Goal: Check status: Check status

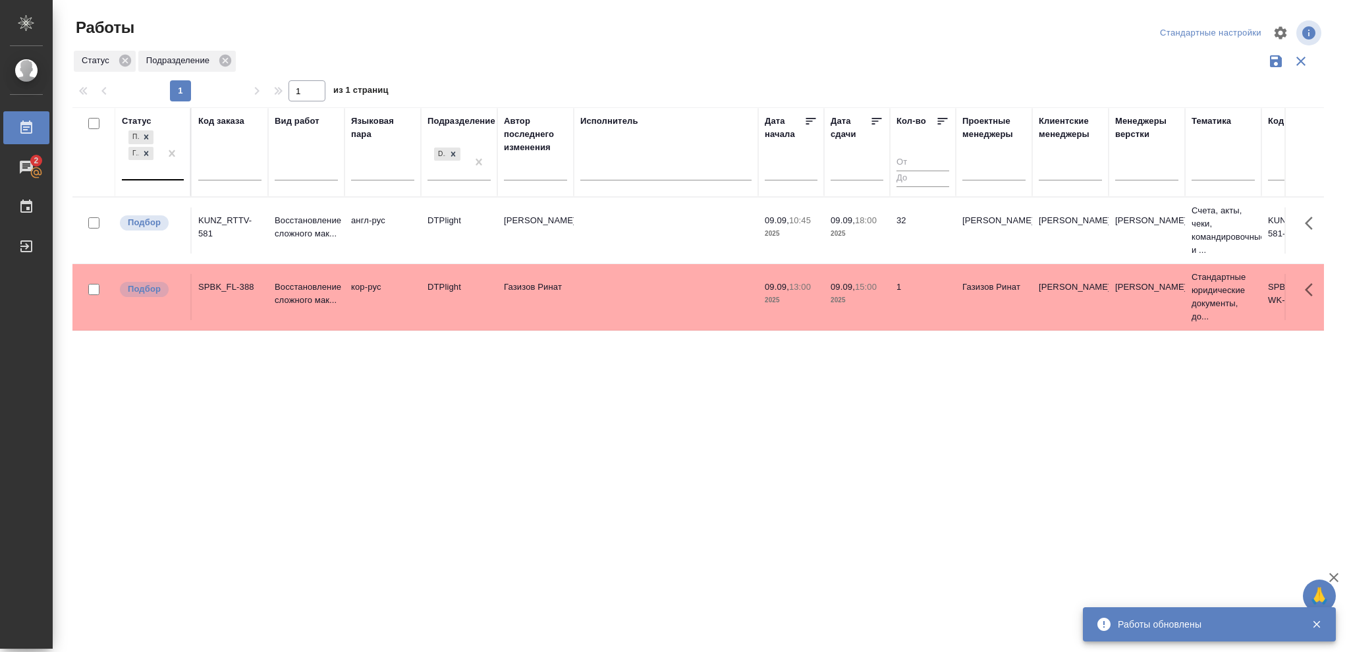
click at [159, 169] on div "Подбор Готов к работе" at bounding box center [141, 153] width 38 height 51
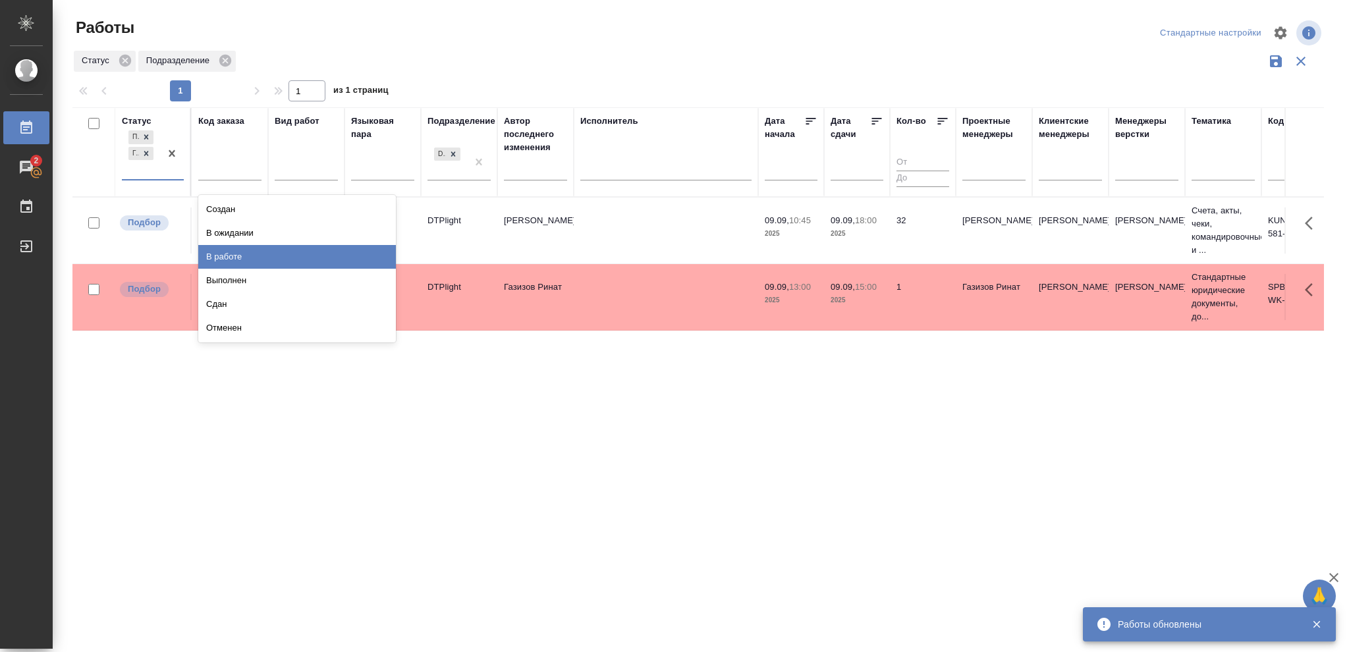
click at [259, 257] on div "В работе" at bounding box center [297, 257] width 198 height 24
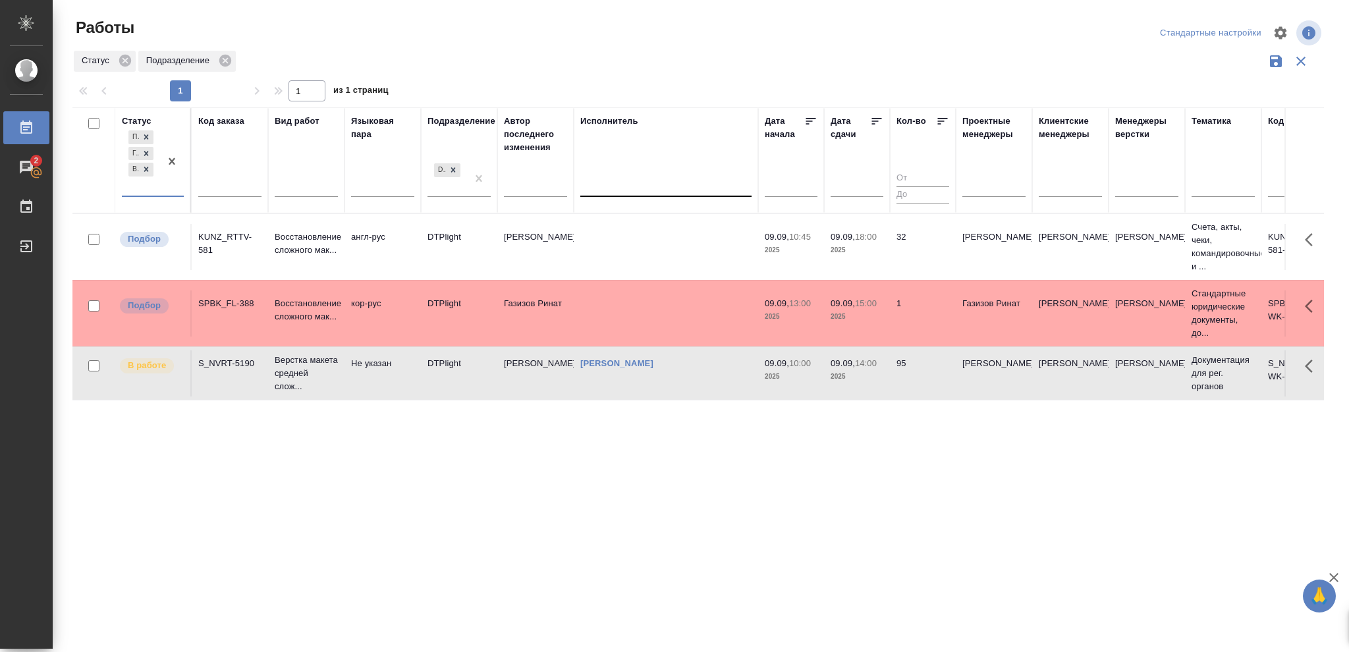
click at [604, 183] on div at bounding box center [665, 183] width 171 height 19
click at [605, 223] on div "Свои работы" at bounding box center [679, 225] width 198 height 24
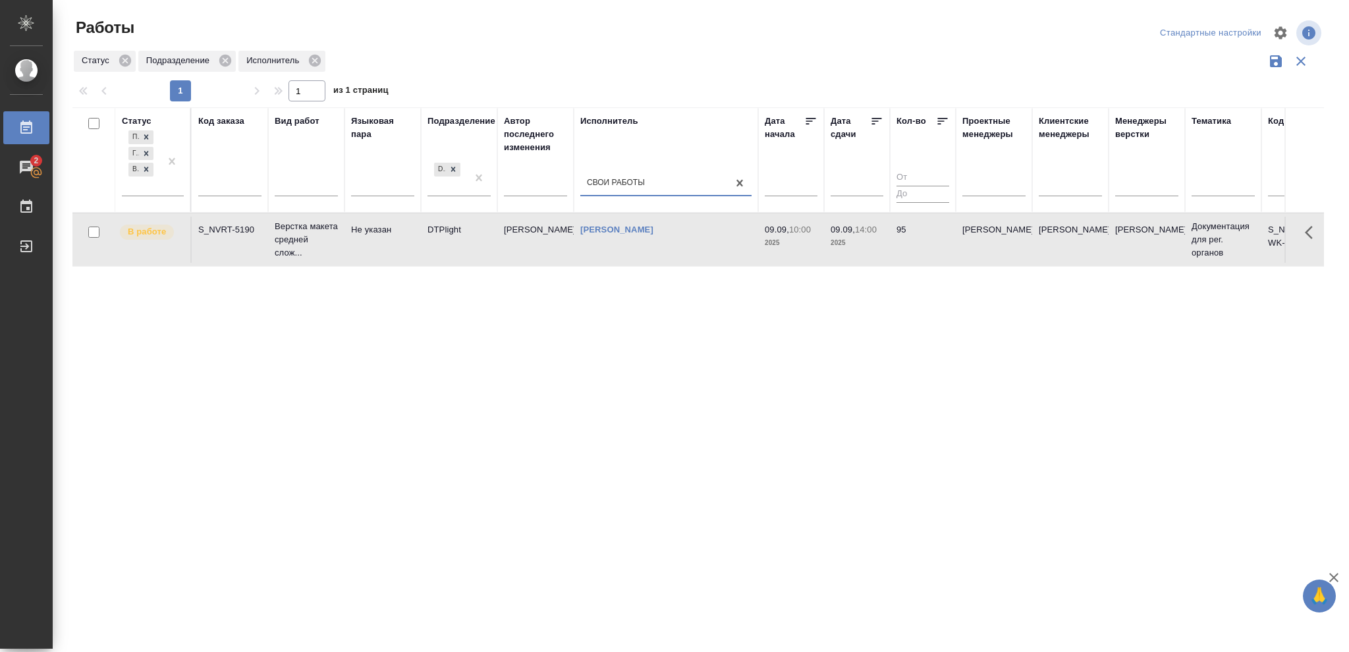
click at [879, 121] on icon at bounding box center [876, 121] width 13 height 13
click at [949, 240] on td "95" at bounding box center [923, 240] width 66 height 46
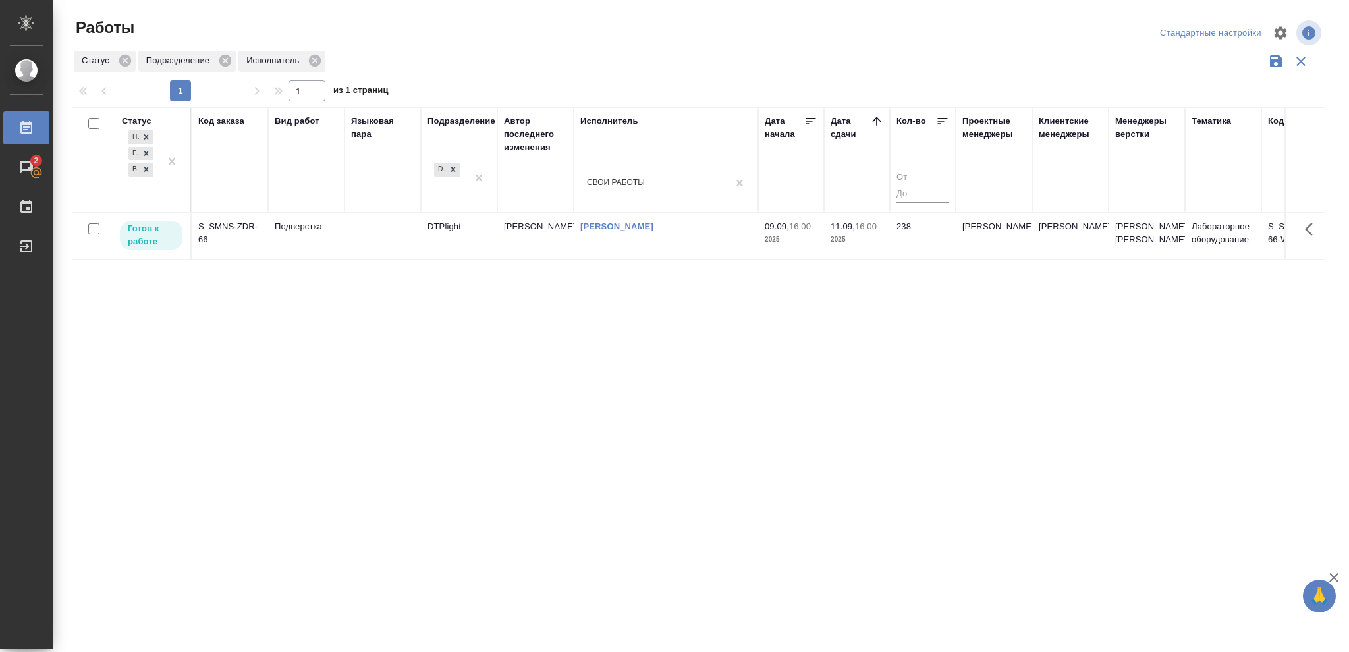
click at [894, 251] on td "238" at bounding box center [923, 236] width 66 height 46
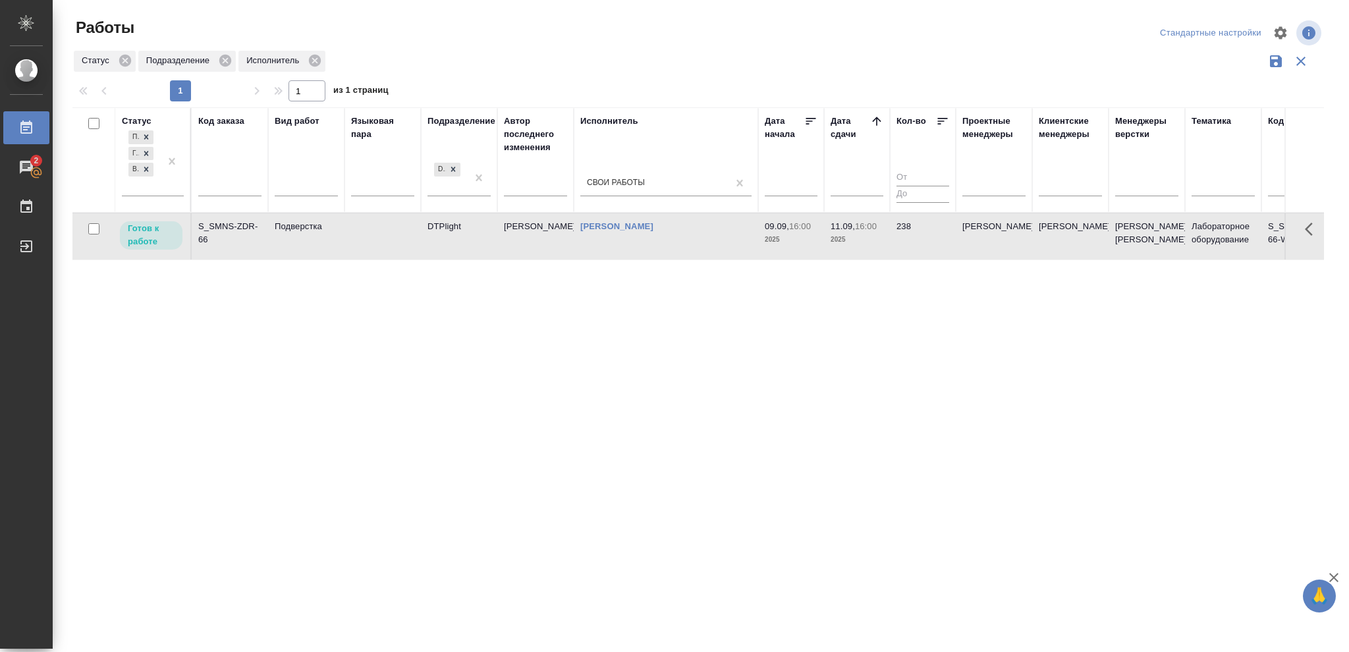
click at [894, 251] on td "238" at bounding box center [923, 236] width 66 height 46
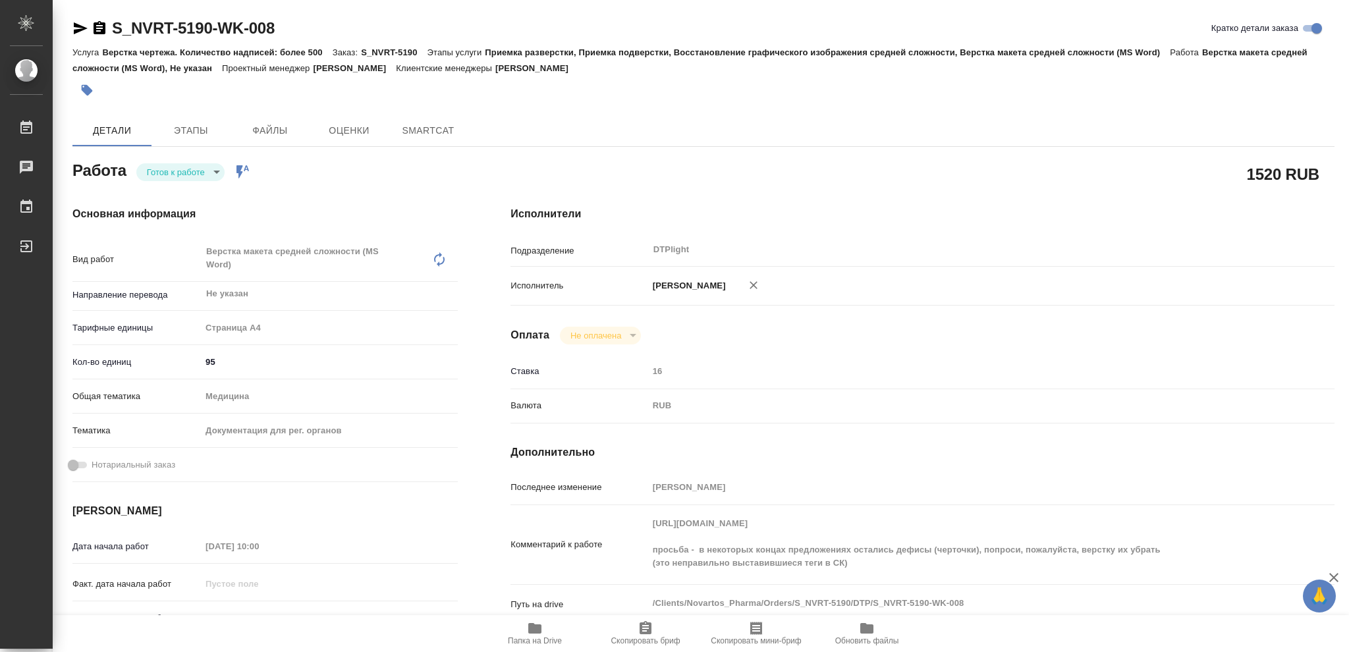
type textarea "x"
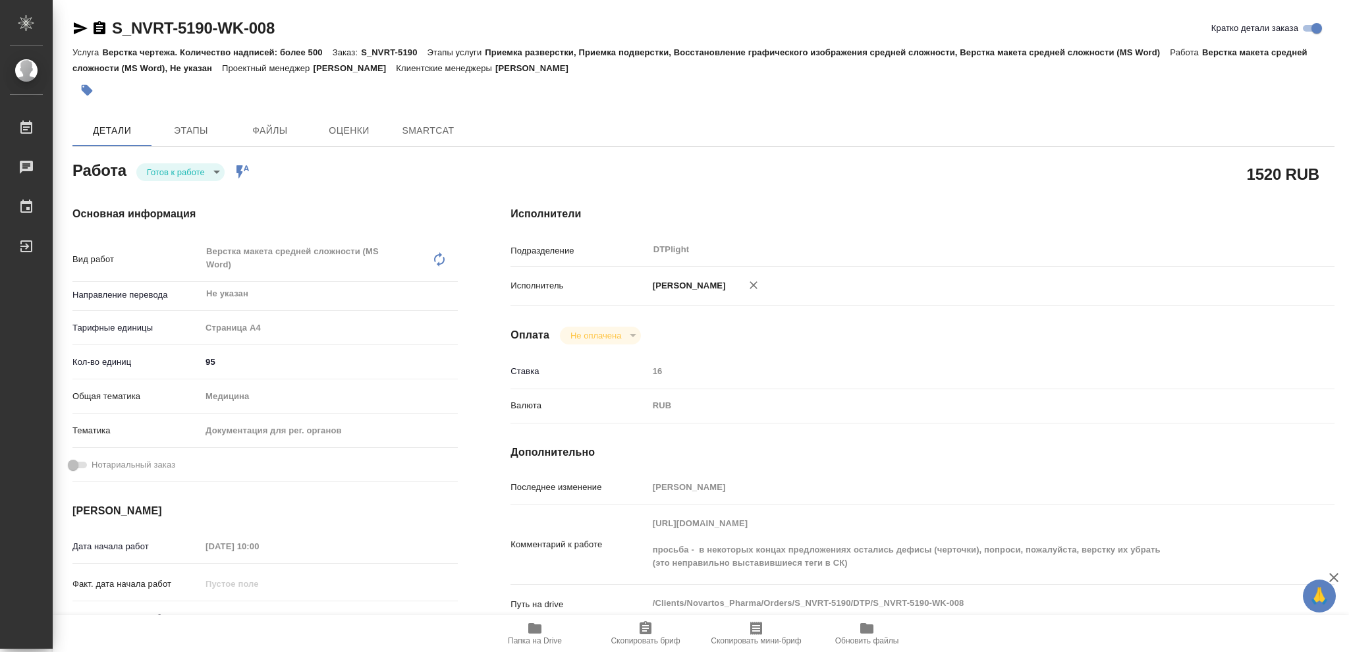
type textarea "x"
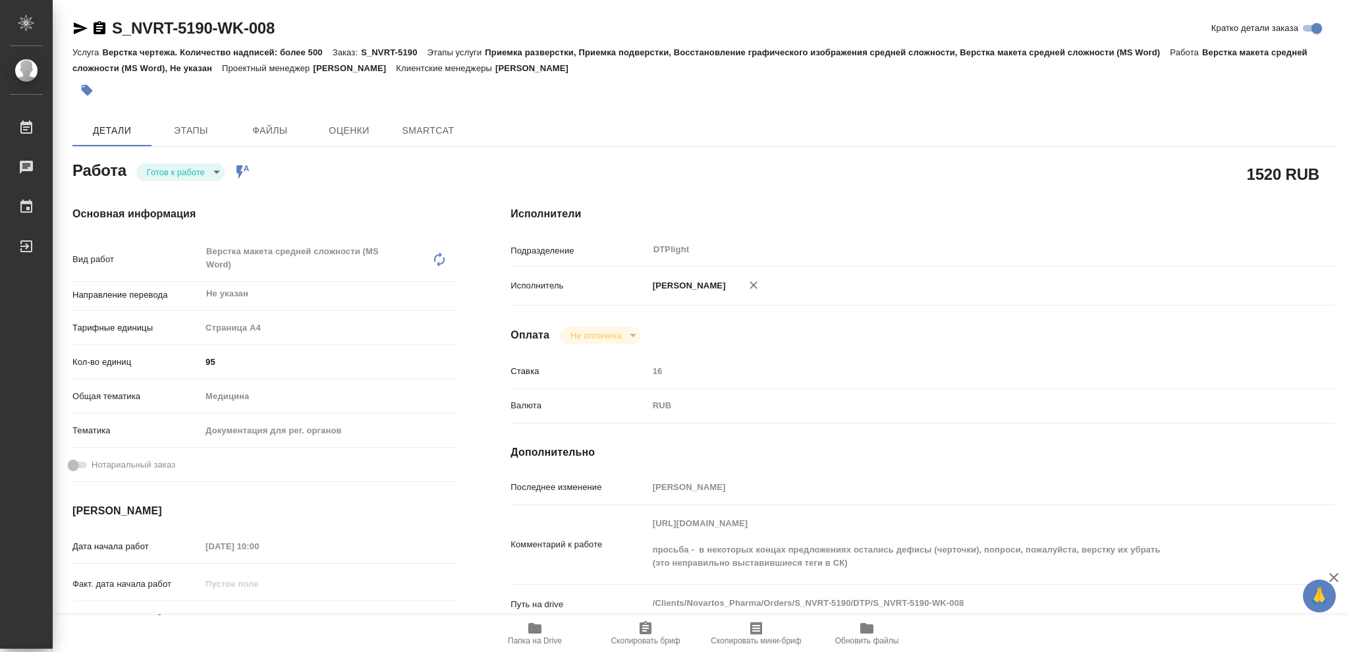
type textarea "x"
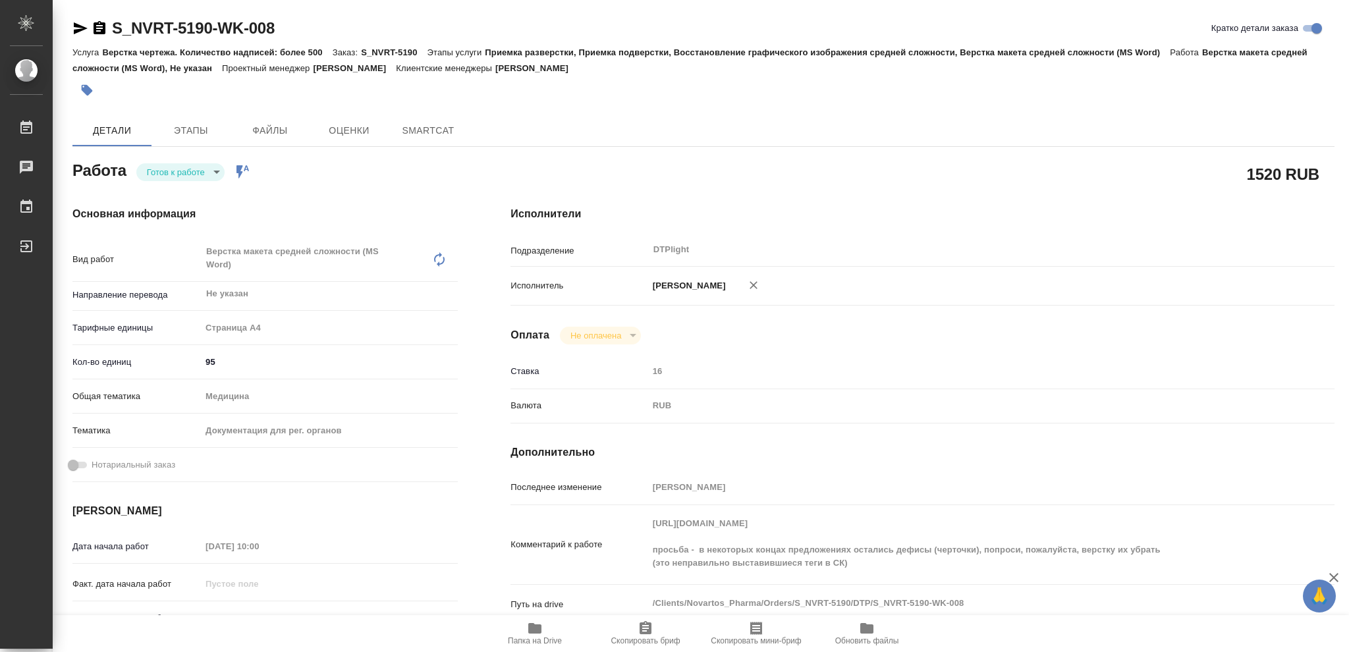
type textarea "x"
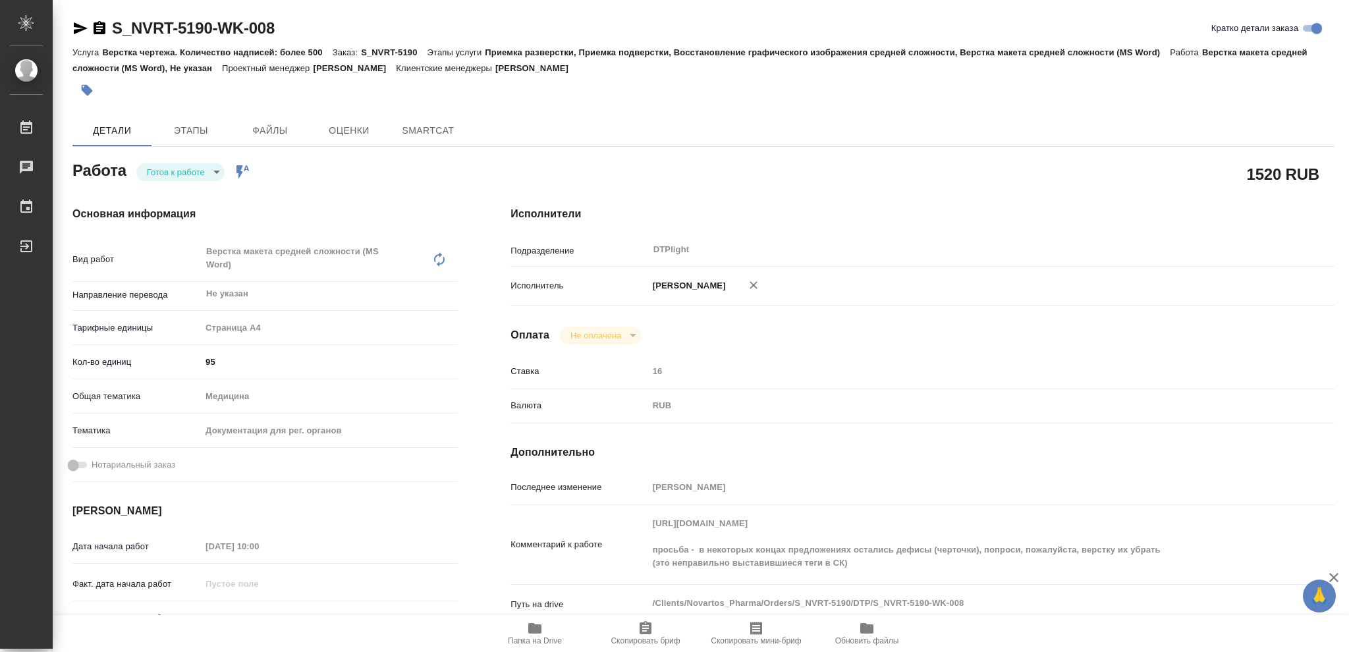
click at [206, 170] on body "🙏 .cls-1 fill:#fff; AWATERA Vasileva Olga Работы Чаты График Выйти S_NVRT-5190-…" at bounding box center [674, 326] width 1349 height 652
click at [196, 173] on li "В работе" at bounding box center [180, 172] width 88 height 22
type textarea "x"
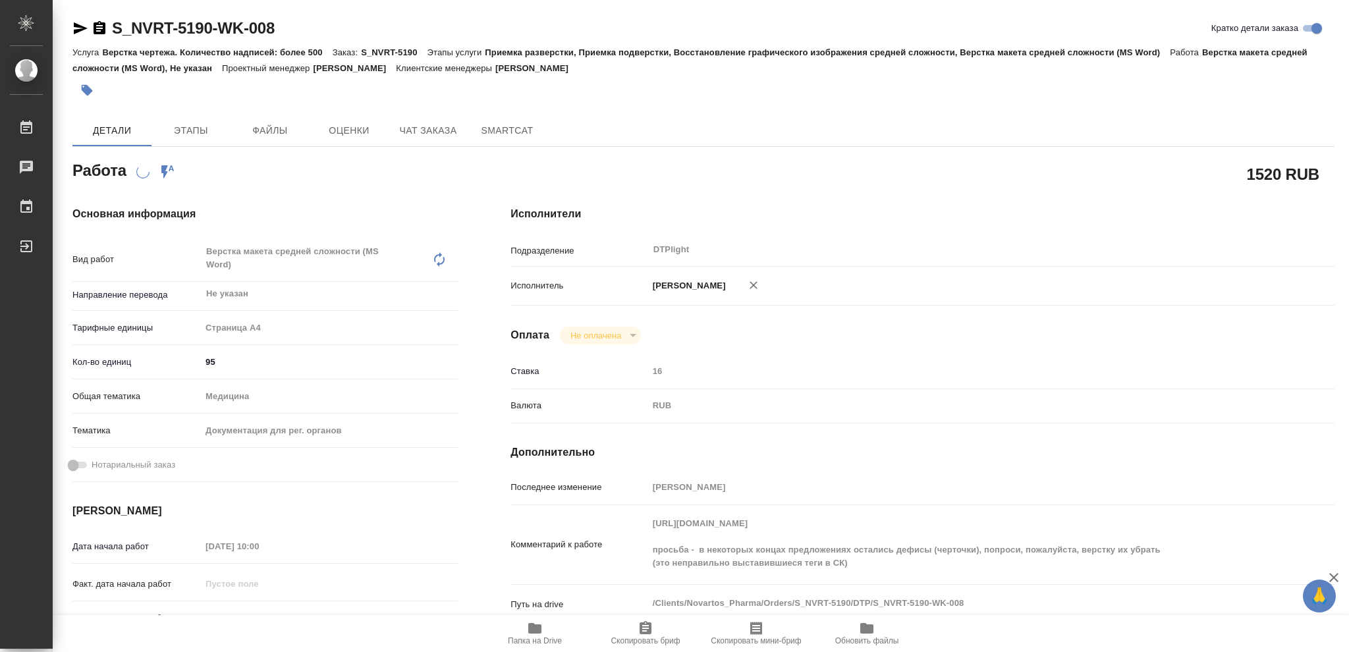
type textarea "x"
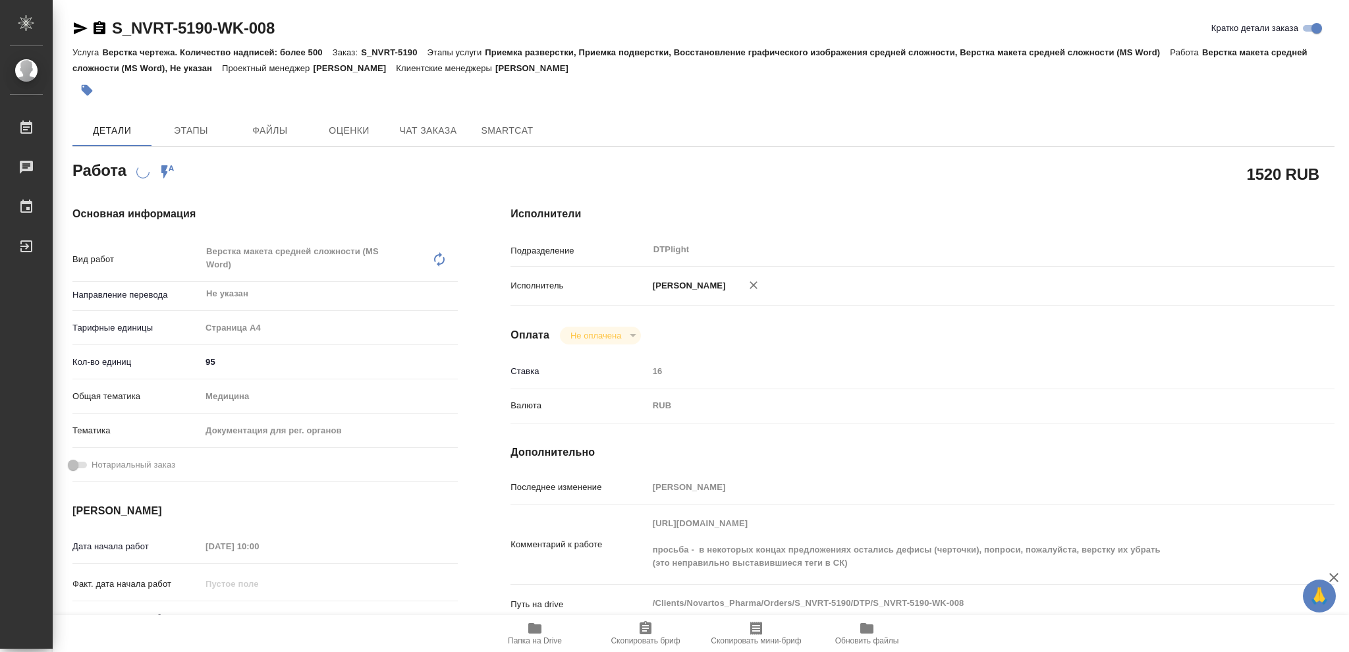
type textarea "x"
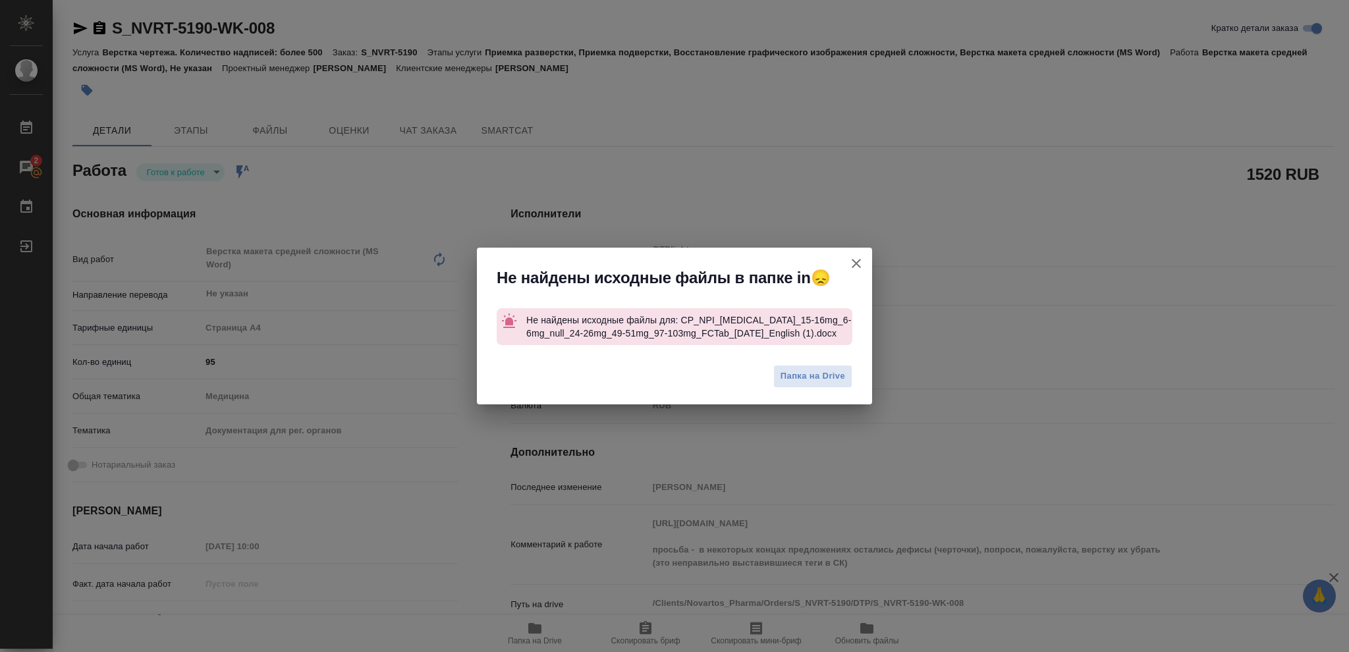
type textarea "x"
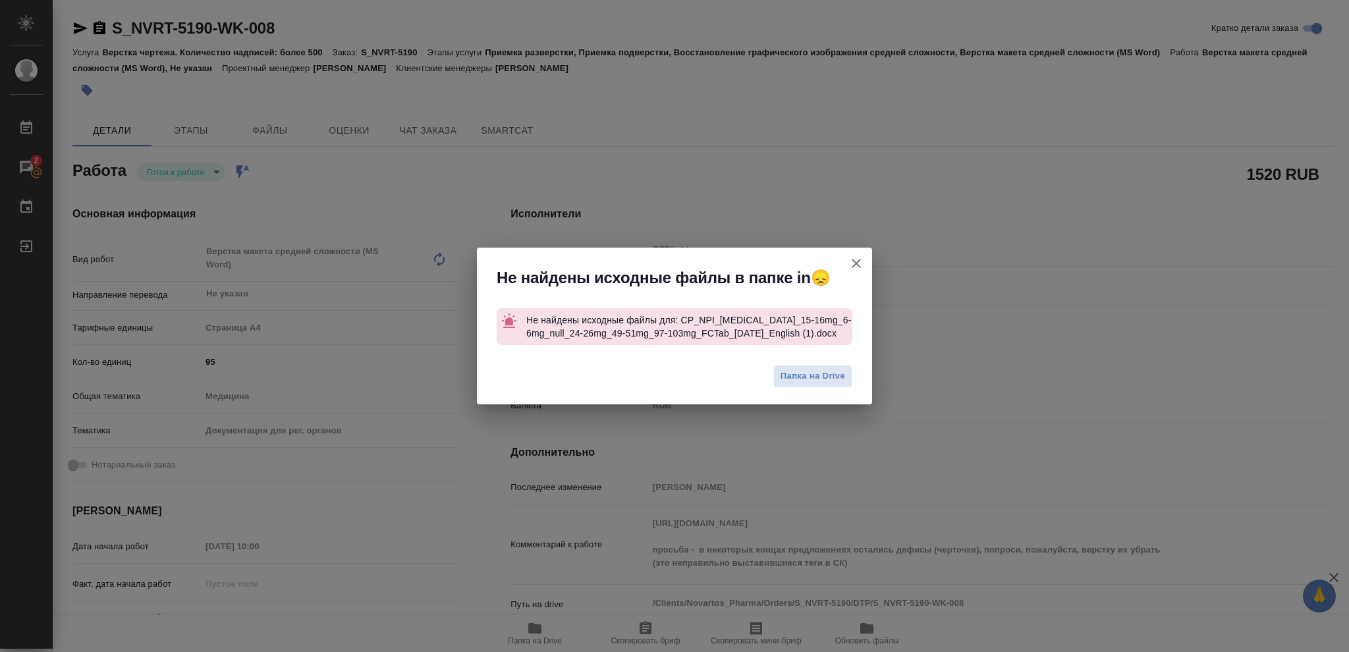
type textarea "x"
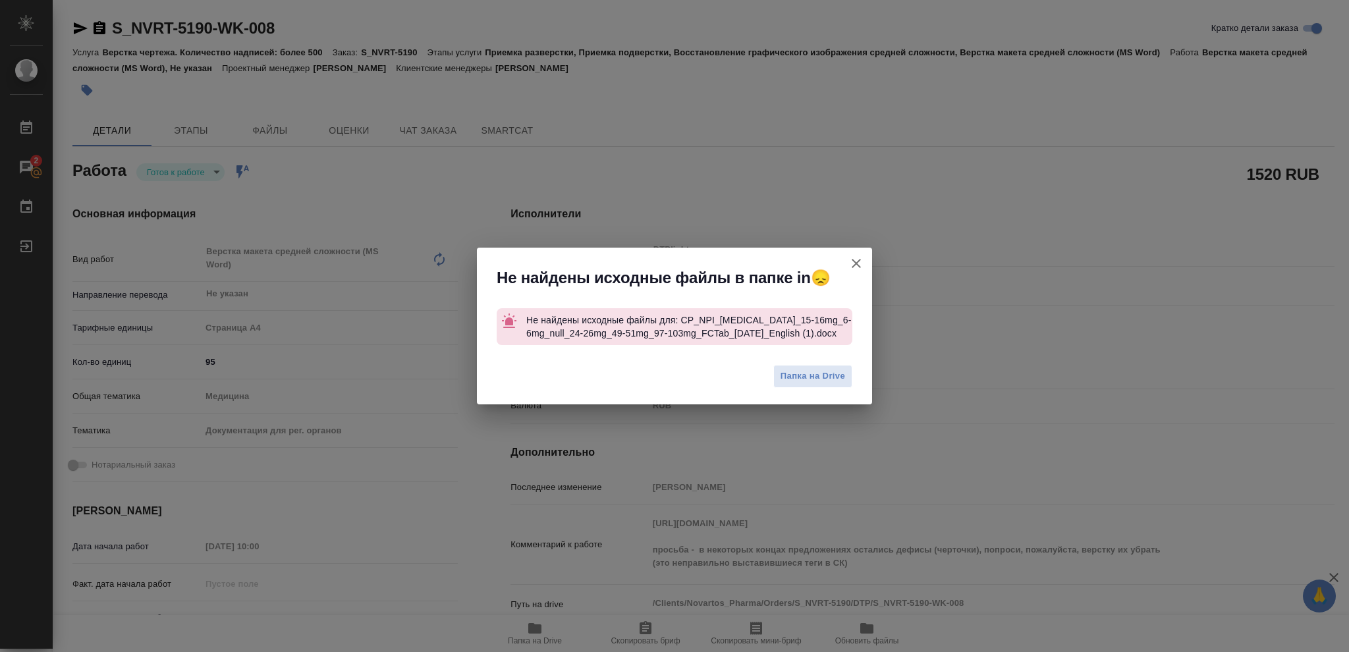
type textarea "x"
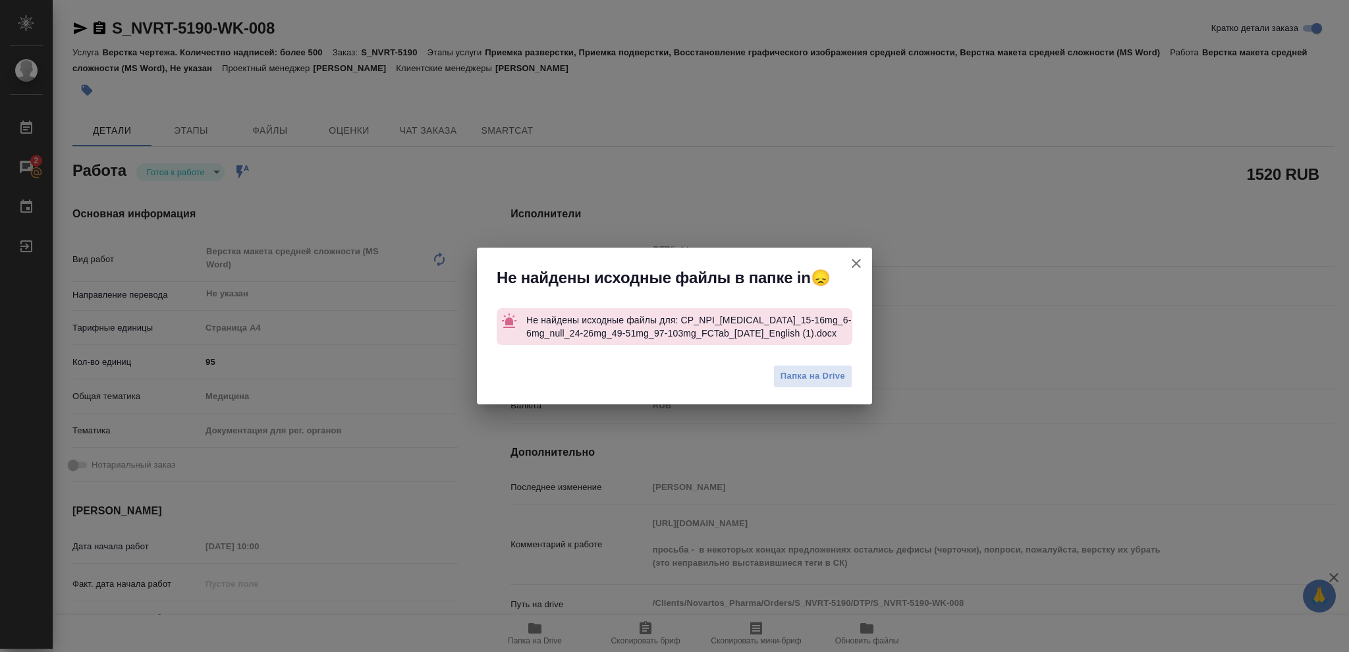
click at [855, 261] on icon "button" at bounding box center [856, 264] width 16 height 16
type textarea "x"
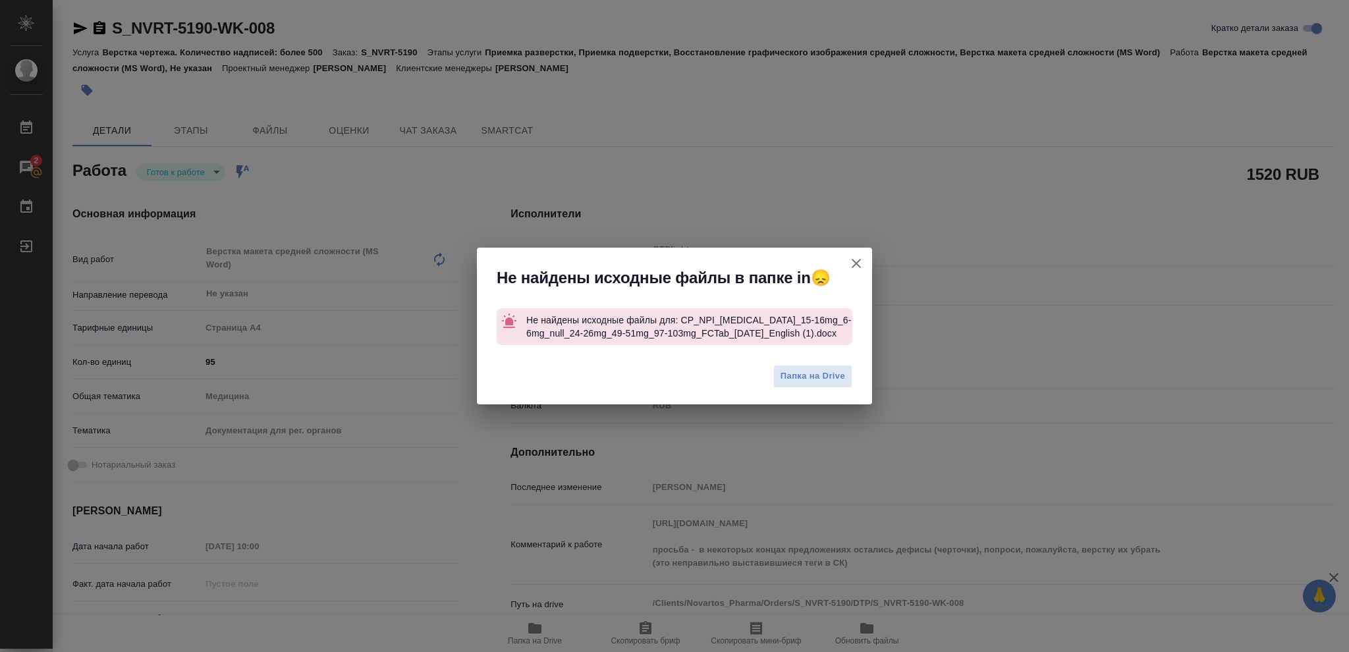
type textarea "x"
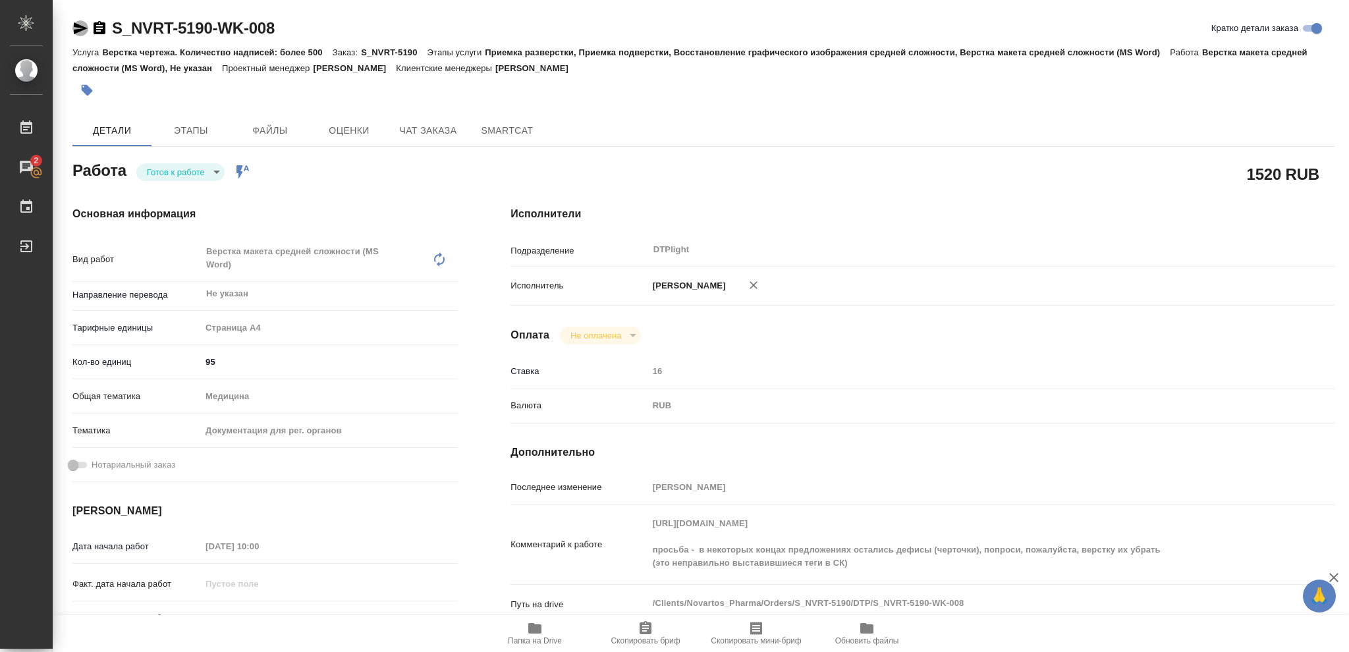
click at [79, 31] on icon "button" at bounding box center [81, 28] width 14 height 12
type textarea "x"
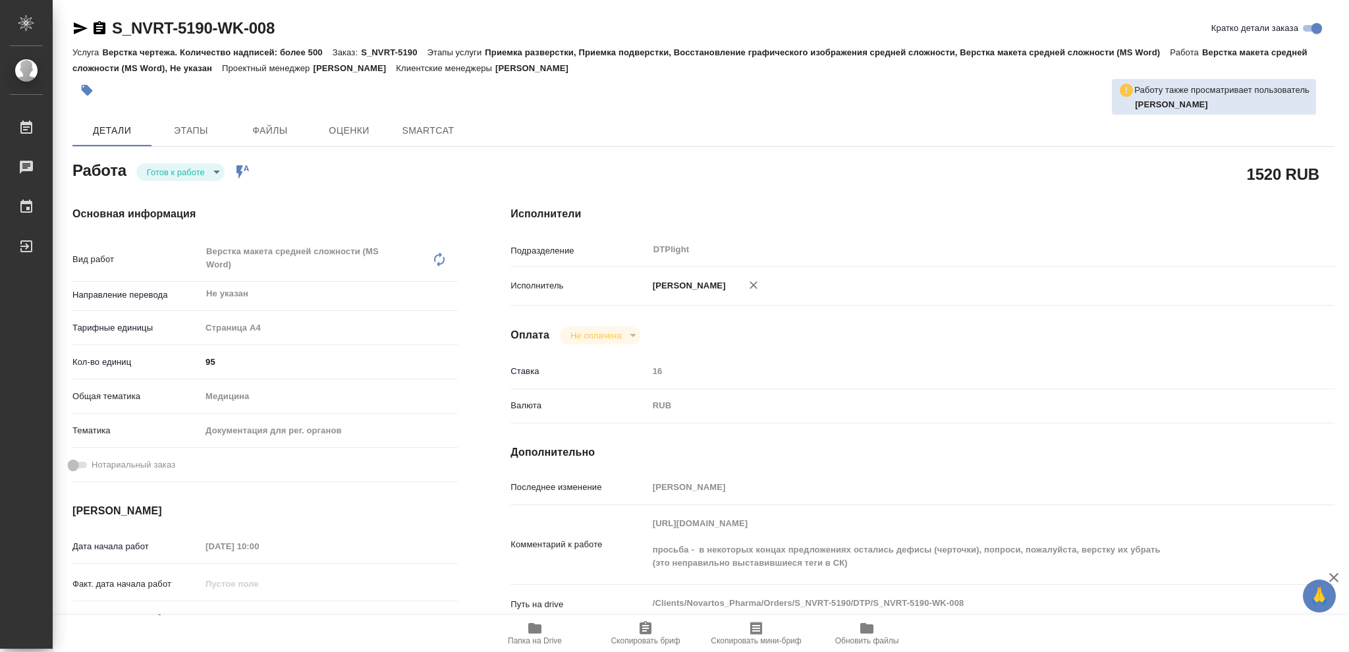
type textarea "x"
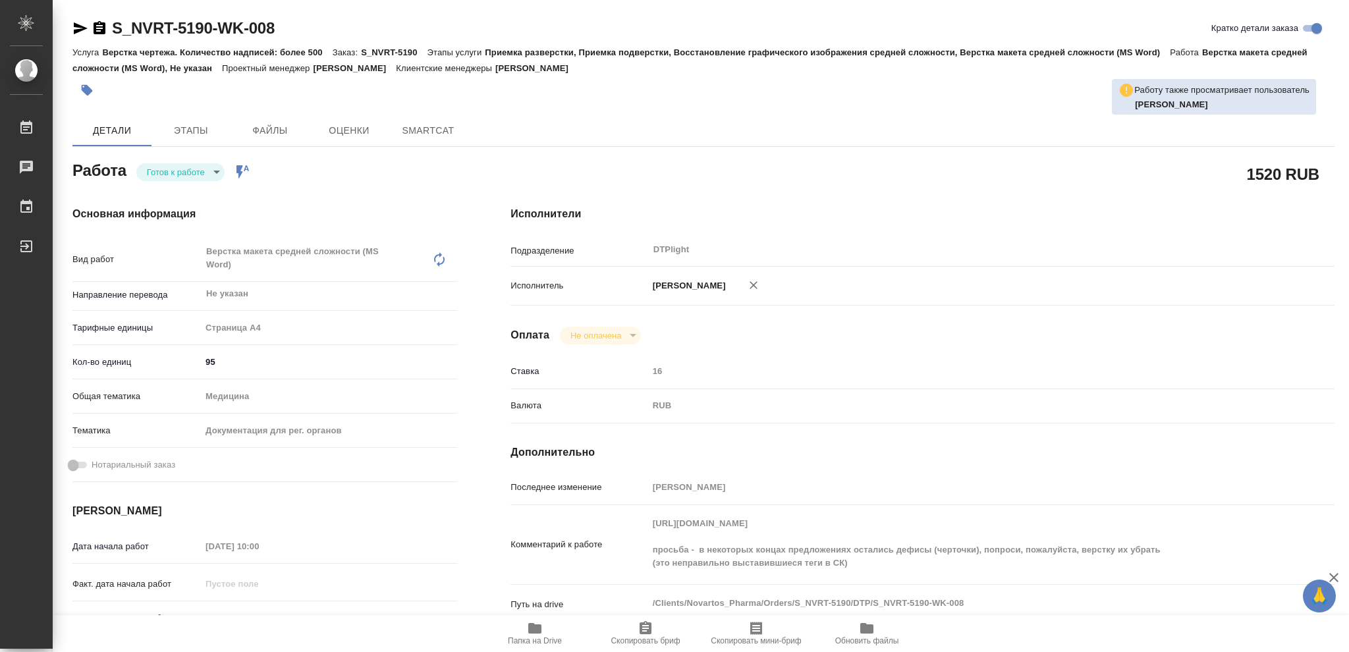
type textarea "x"
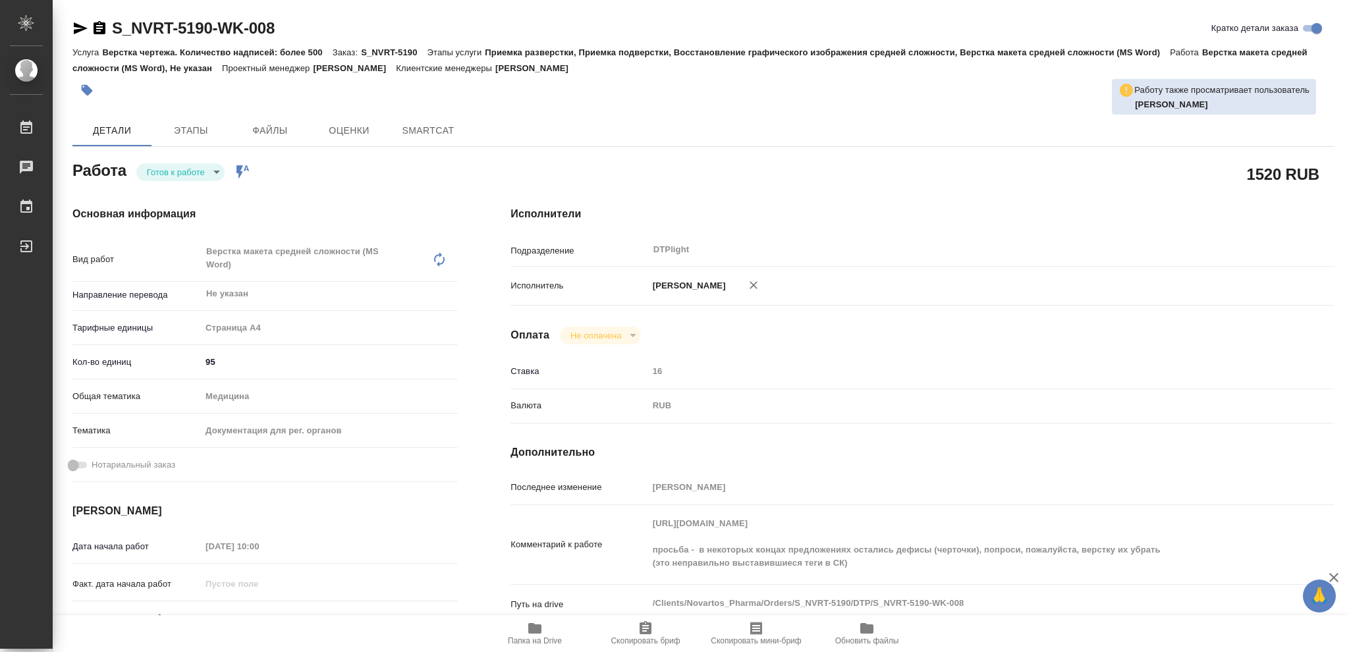
type textarea "x"
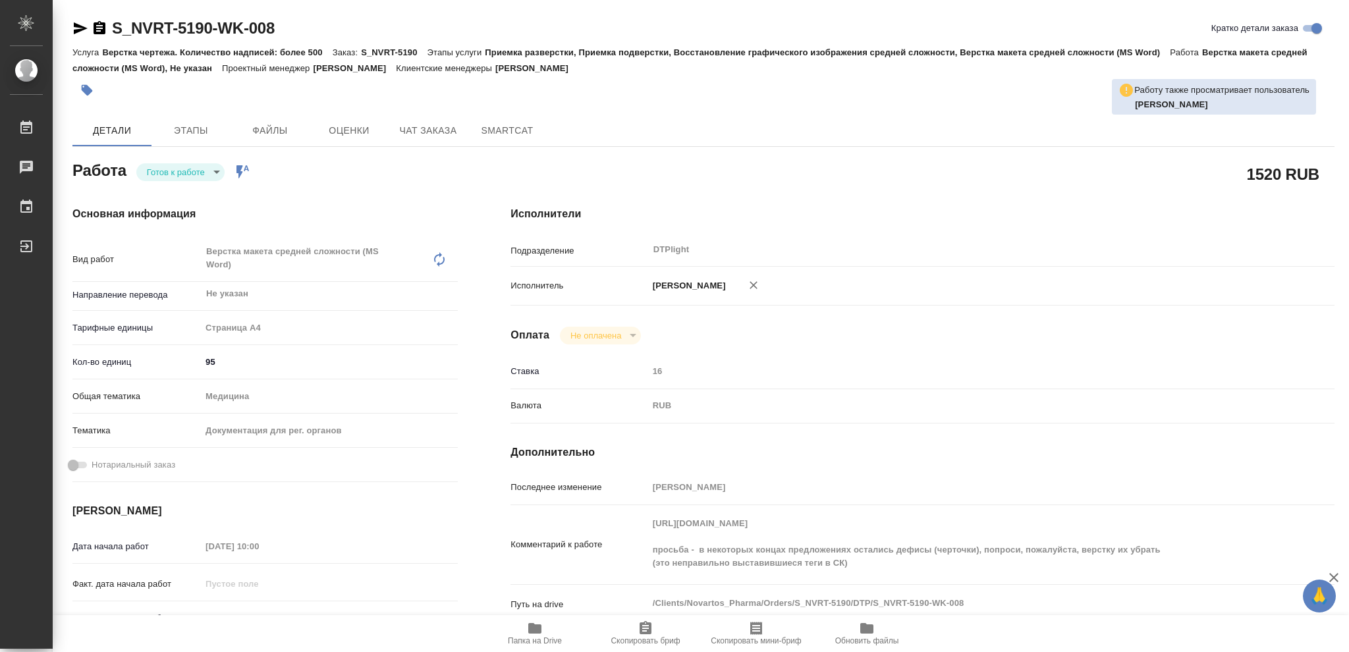
type textarea "x"
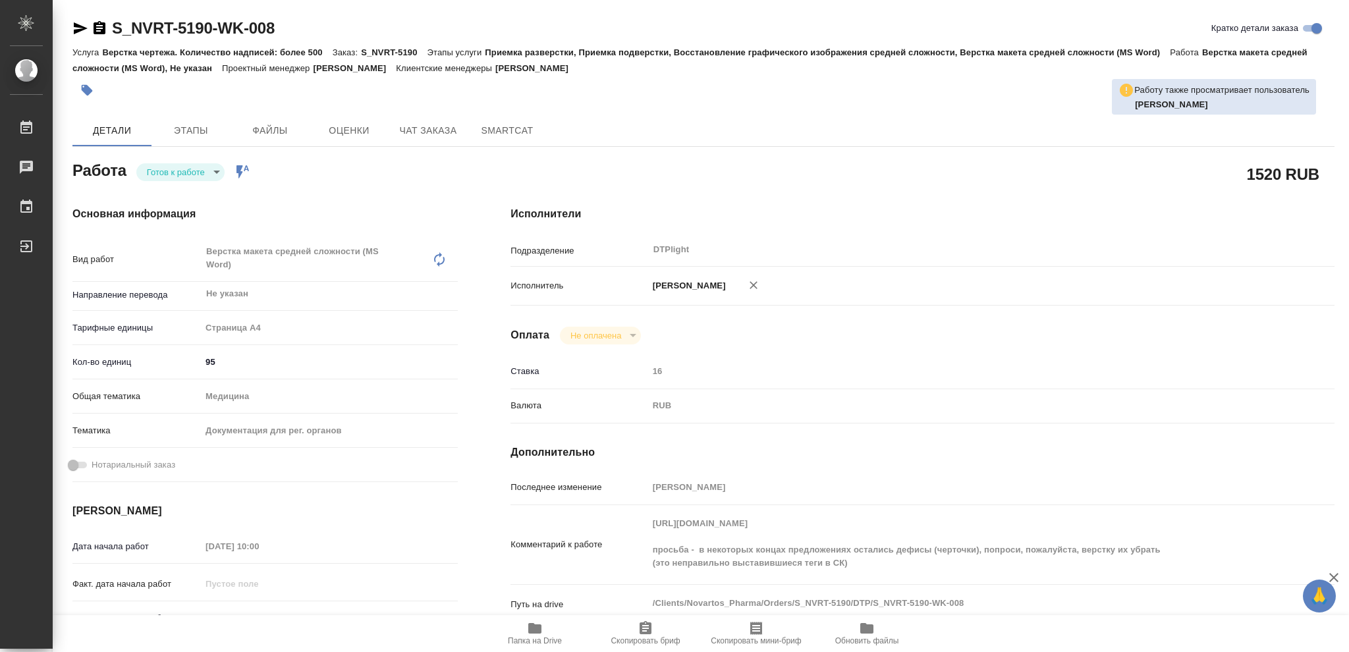
type textarea "x"
click at [193, 171] on body "🙏 .cls-1 fill:#fff; AWATERA Vasileva Olga Работы 2 Чаты График Выйти S_NVRT-519…" at bounding box center [674, 326] width 1349 height 652
click at [191, 171] on li "В работе" at bounding box center [180, 172] width 88 height 22
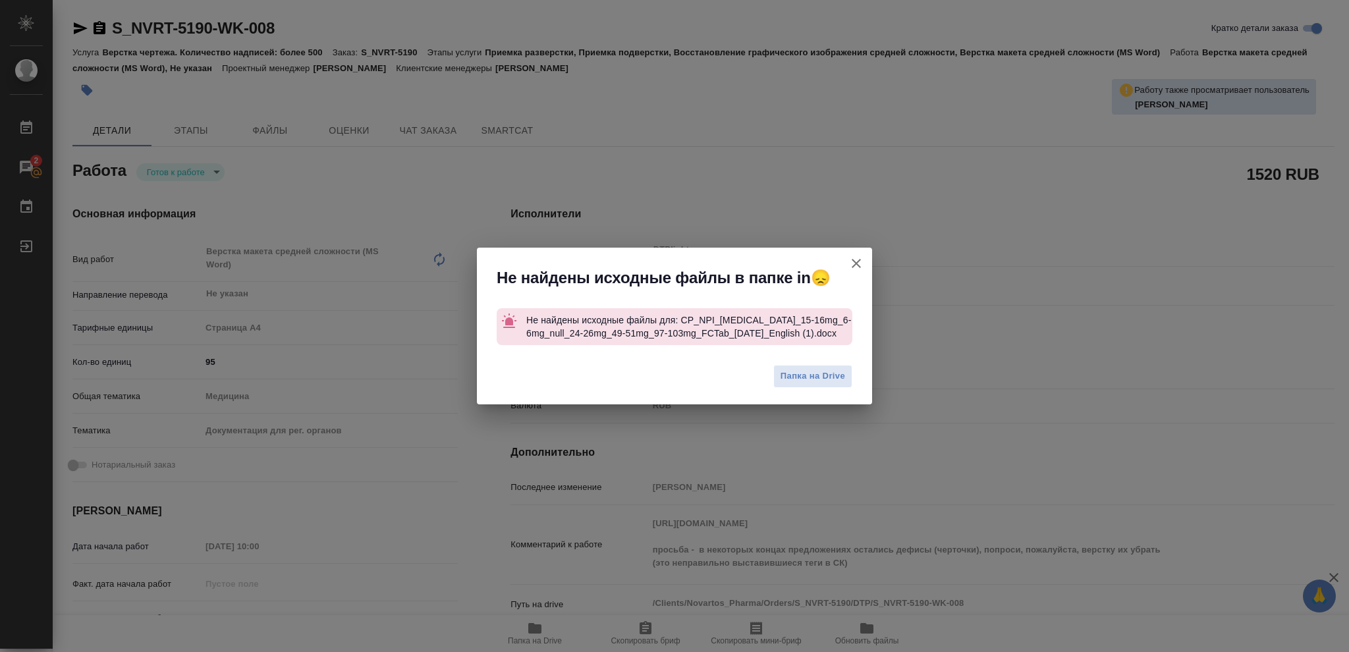
type textarea "x"
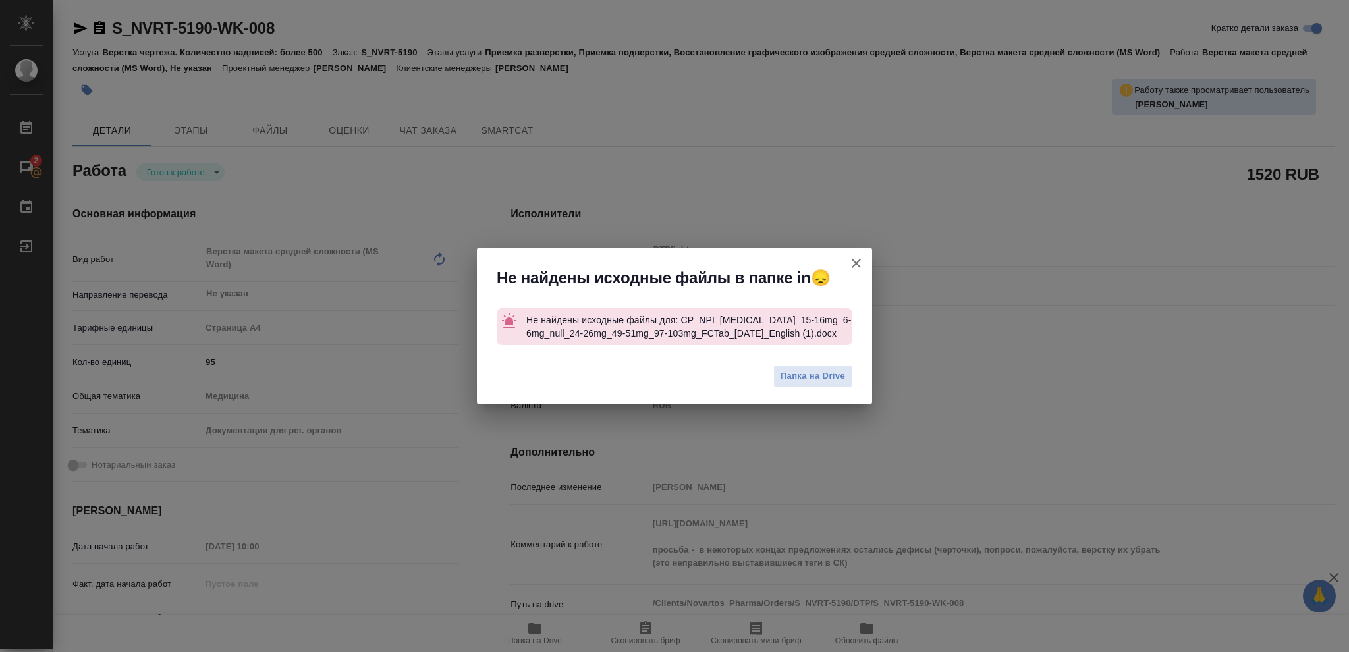
type textarea "x"
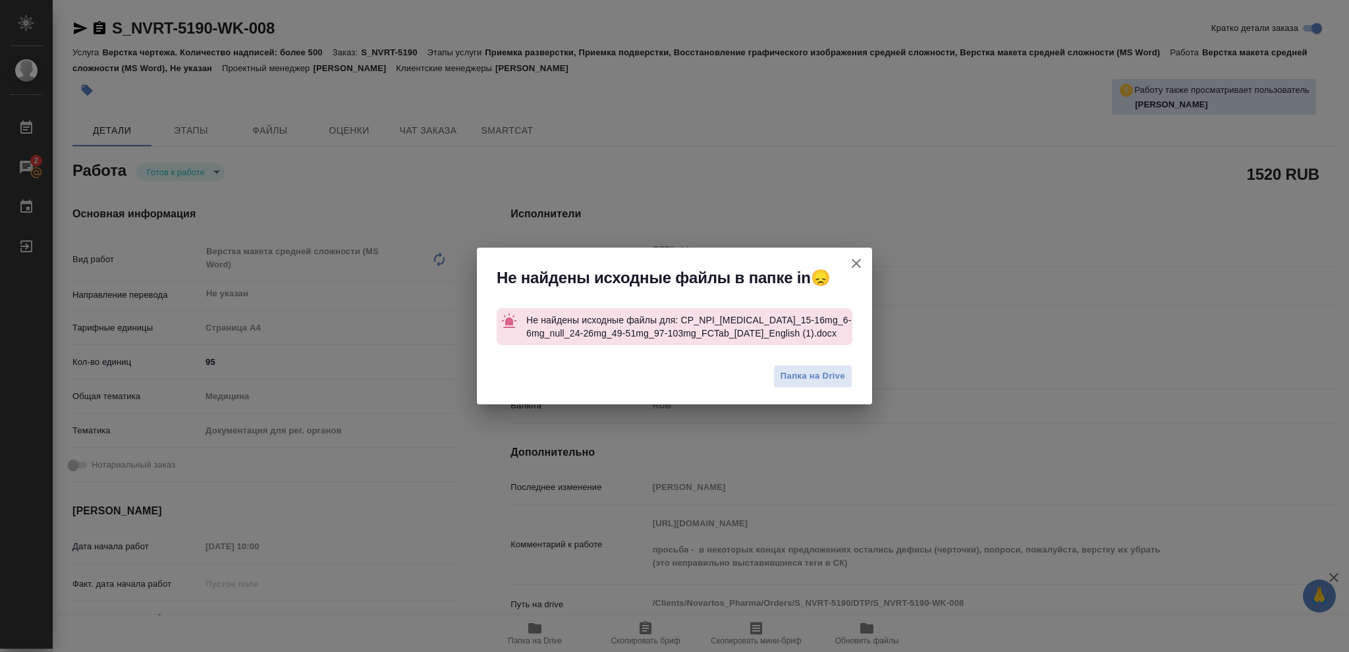
click at [859, 259] on icon "button" at bounding box center [856, 264] width 16 height 16
type textarea "x"
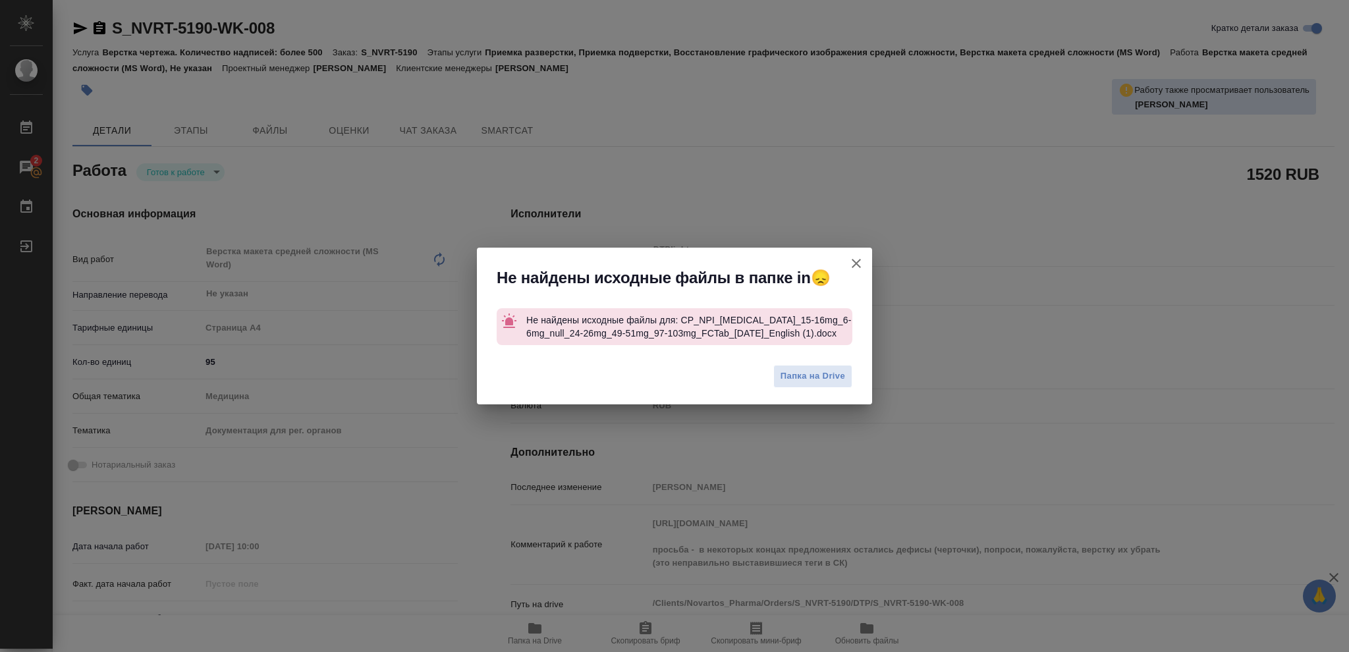
type textarea "x"
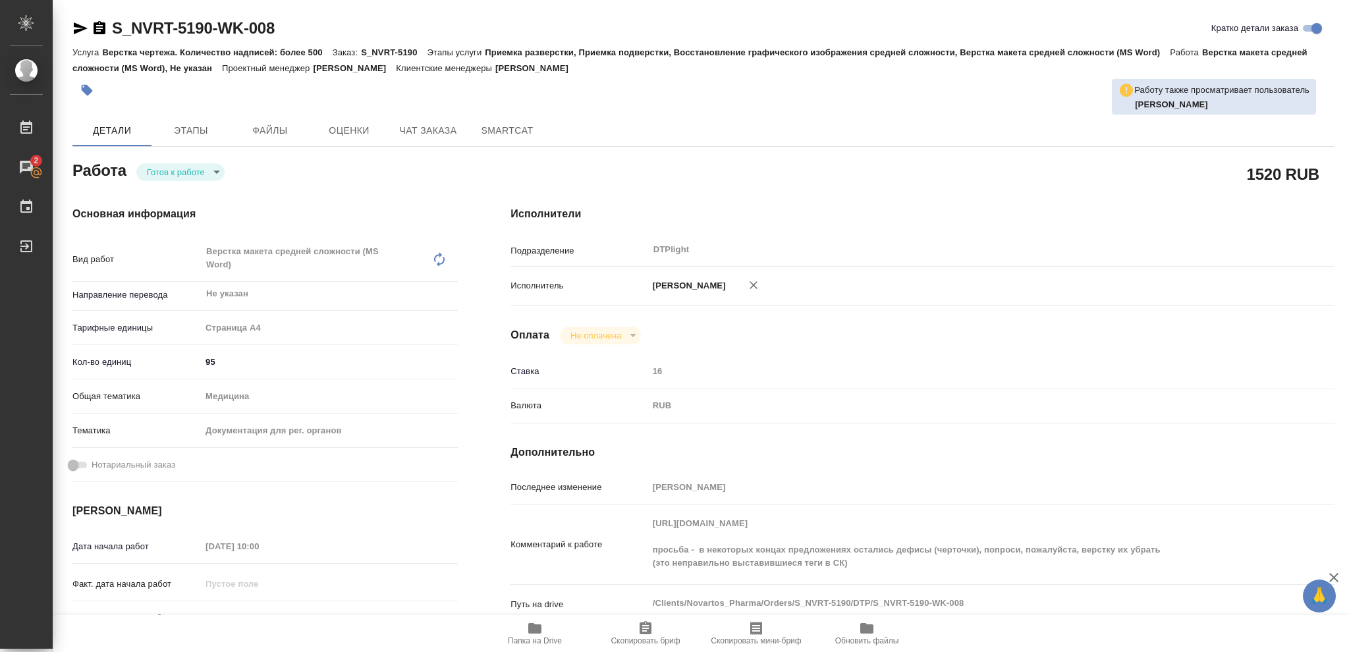
click at [626, 497] on div "Последнее изменение Оксютович Ирина Комментарий к работе https://drive.awatera.…" at bounding box center [922, 558] width 824 height 165
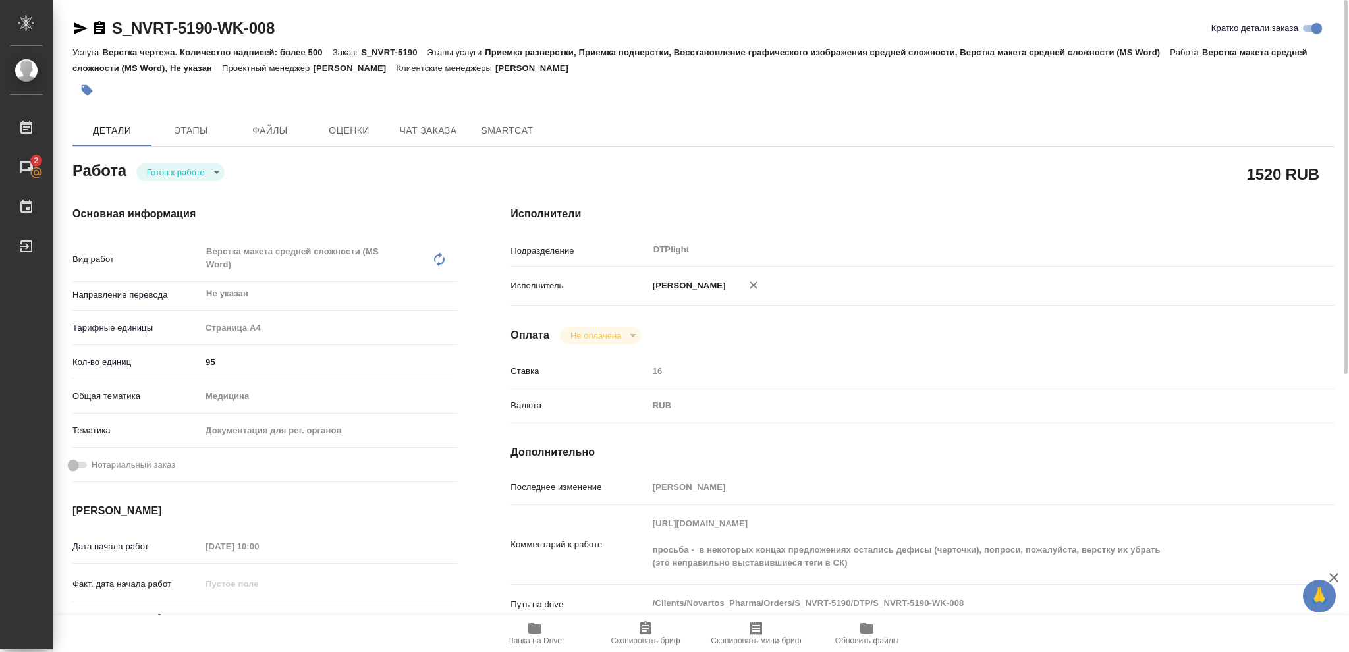
click at [169, 169] on body "🙏 .cls-1 fill:#fff; AWATERA Vasileva Olga Работы 2 Чаты График Выйти S_NVRT-519…" at bounding box center [674, 326] width 1349 height 652
click at [169, 169] on button "В работе" at bounding box center [168, 172] width 43 height 14
type textarea "x"
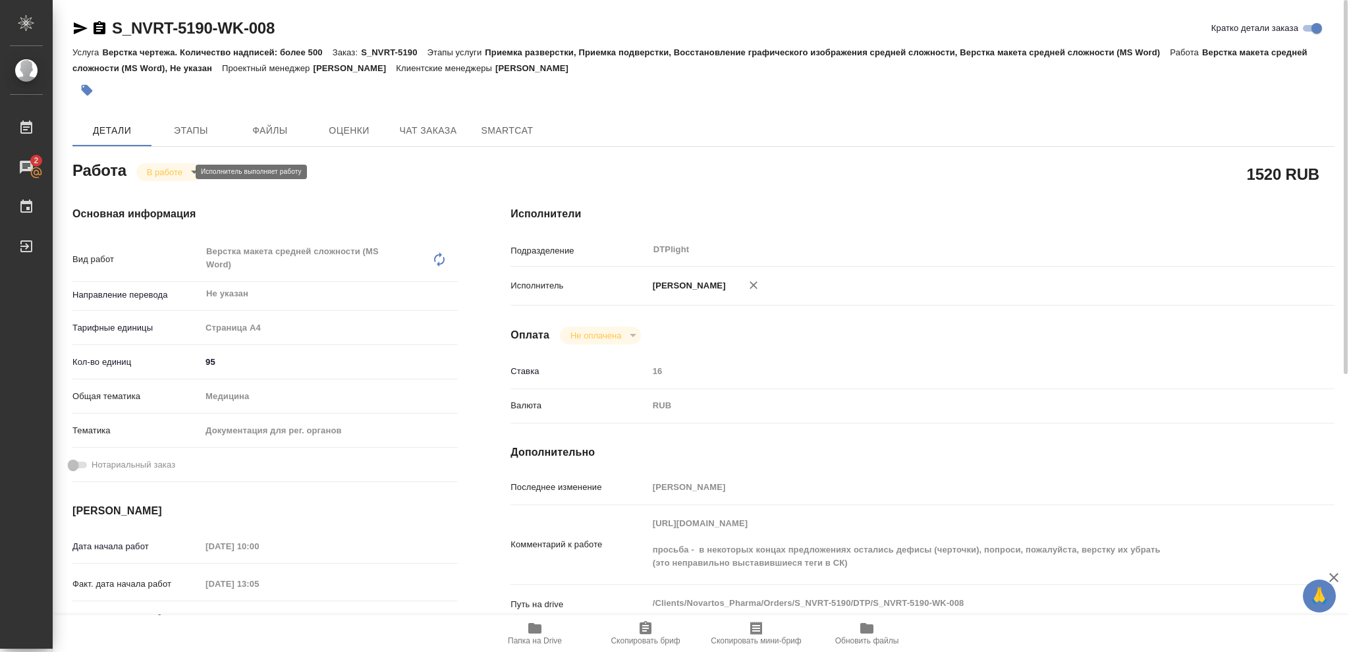
type textarea "x"
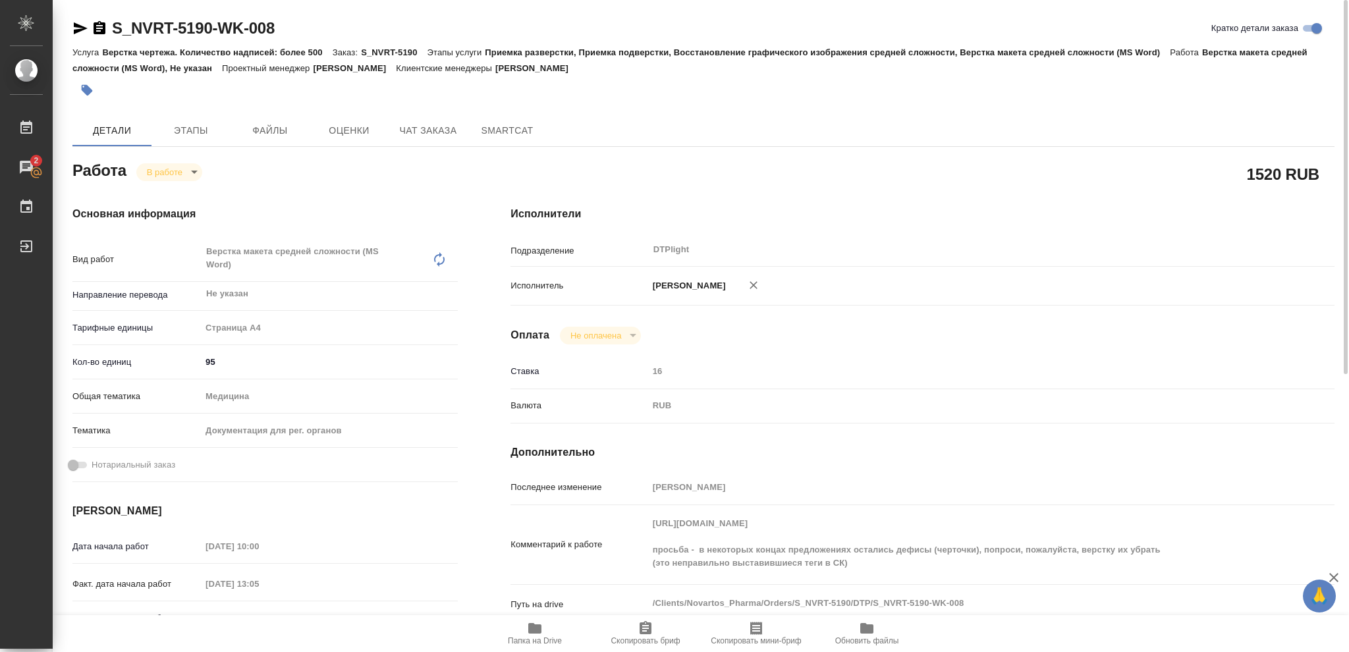
type textarea "x"
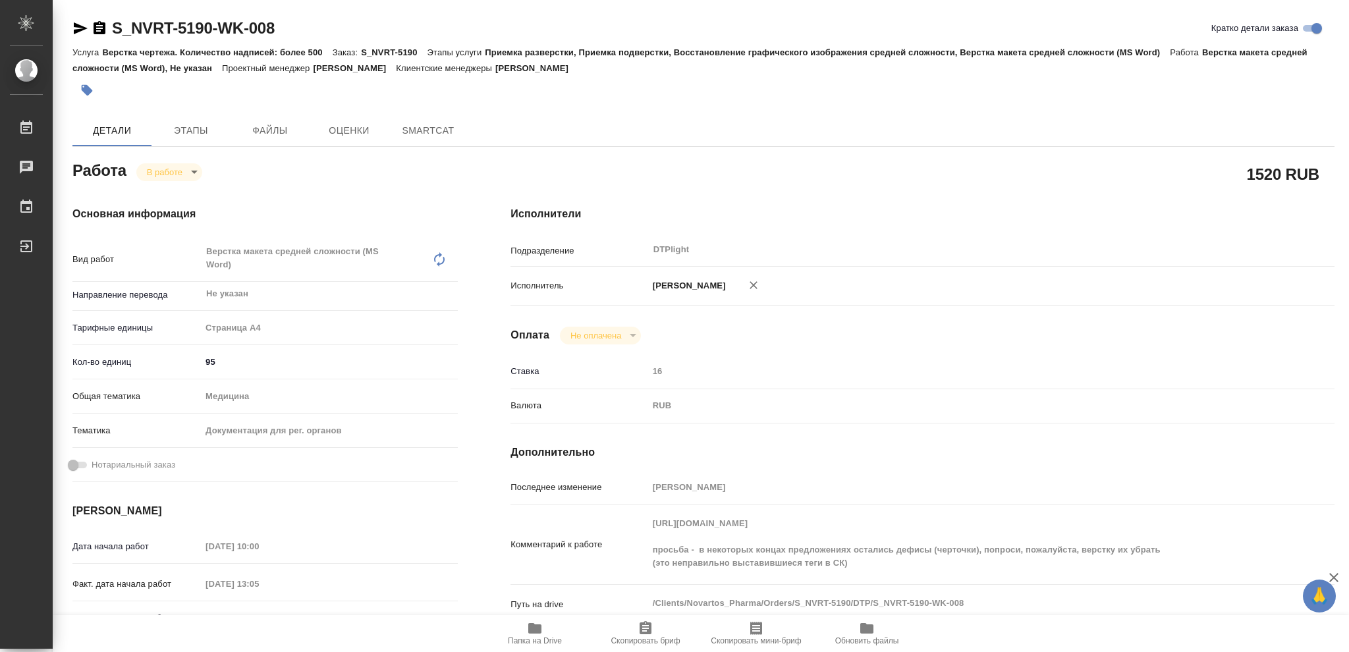
type textarea "x"
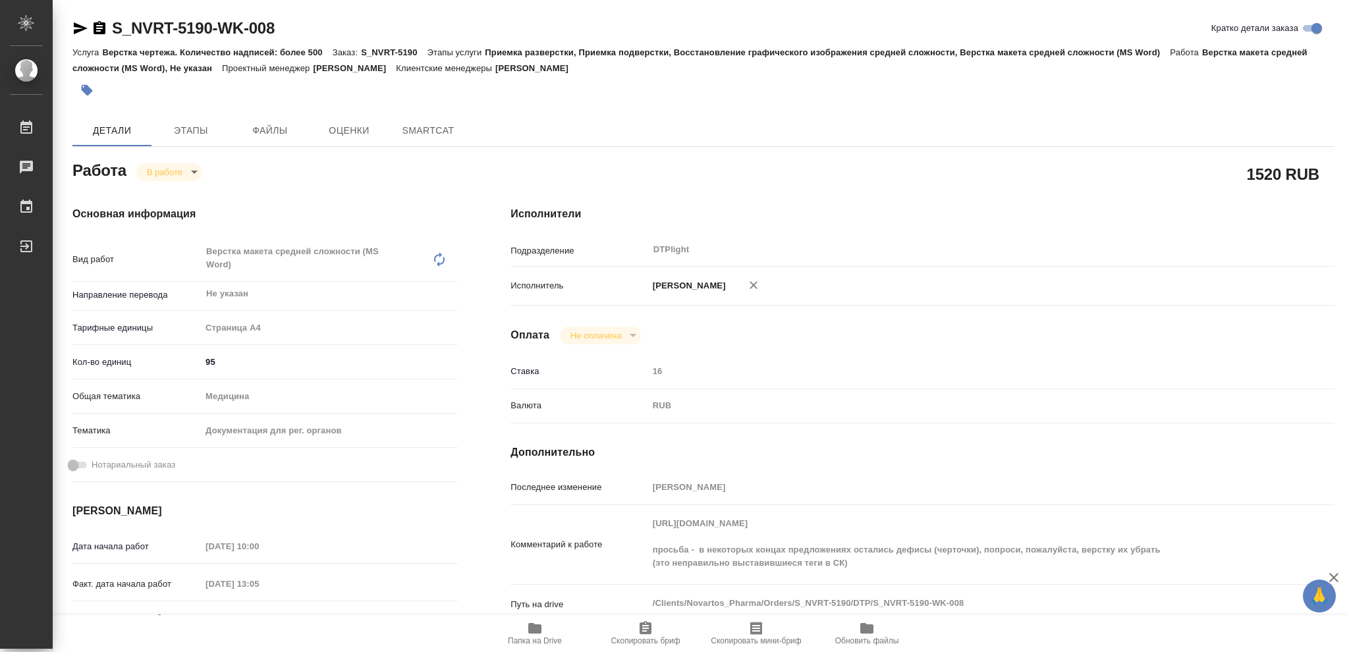
type textarea "x"
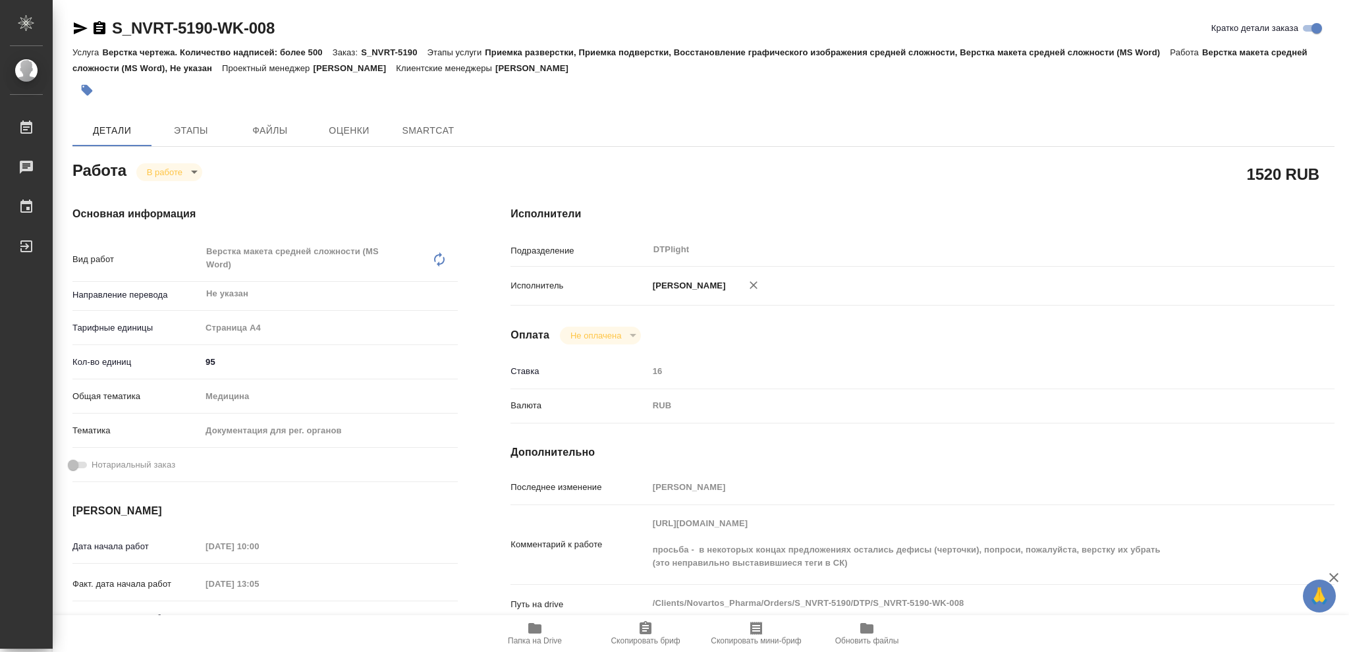
type textarea "x"
click at [537, 643] on span "Папка на Drive" at bounding box center [535, 640] width 54 height 9
type textarea "x"
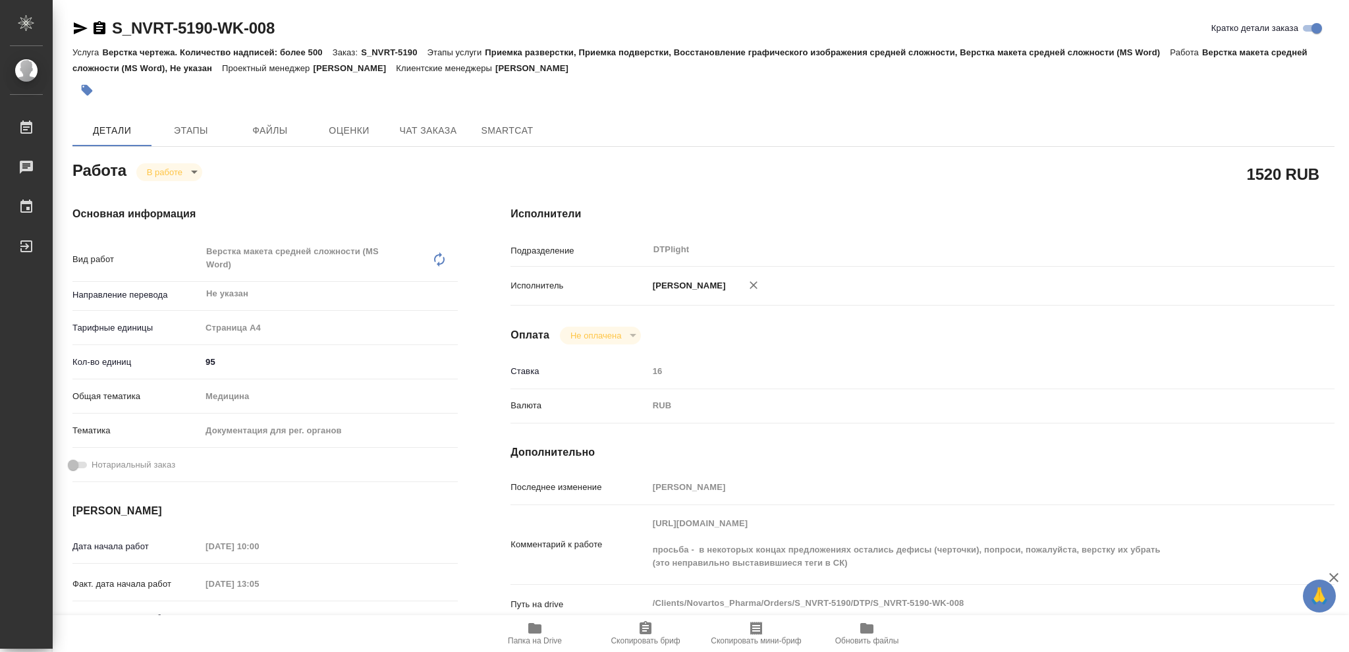
type textarea "x"
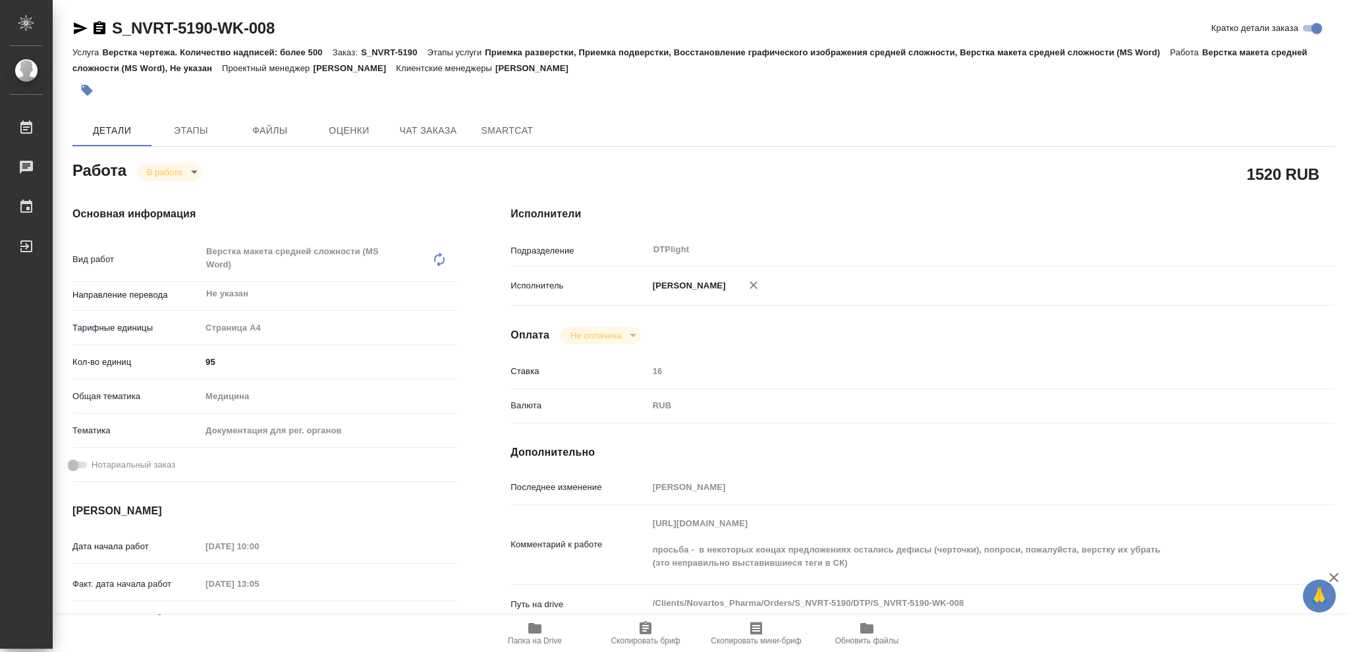
type textarea "x"
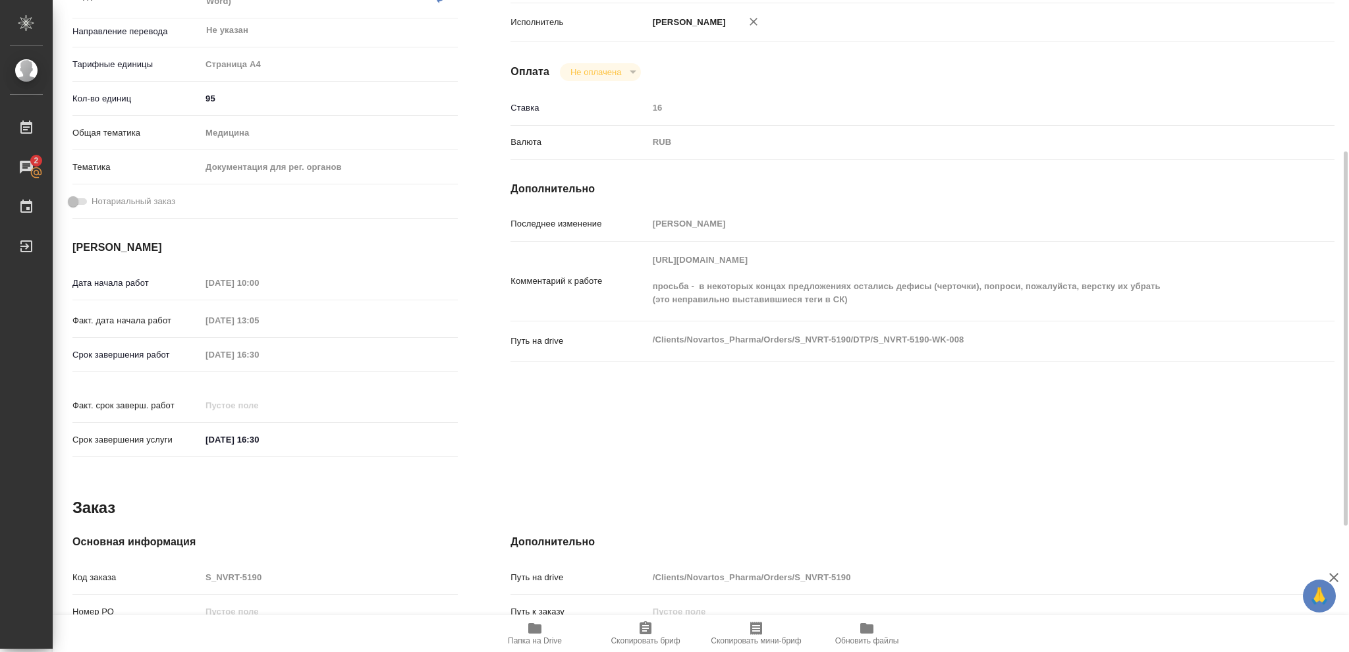
scroll to position [175, 0]
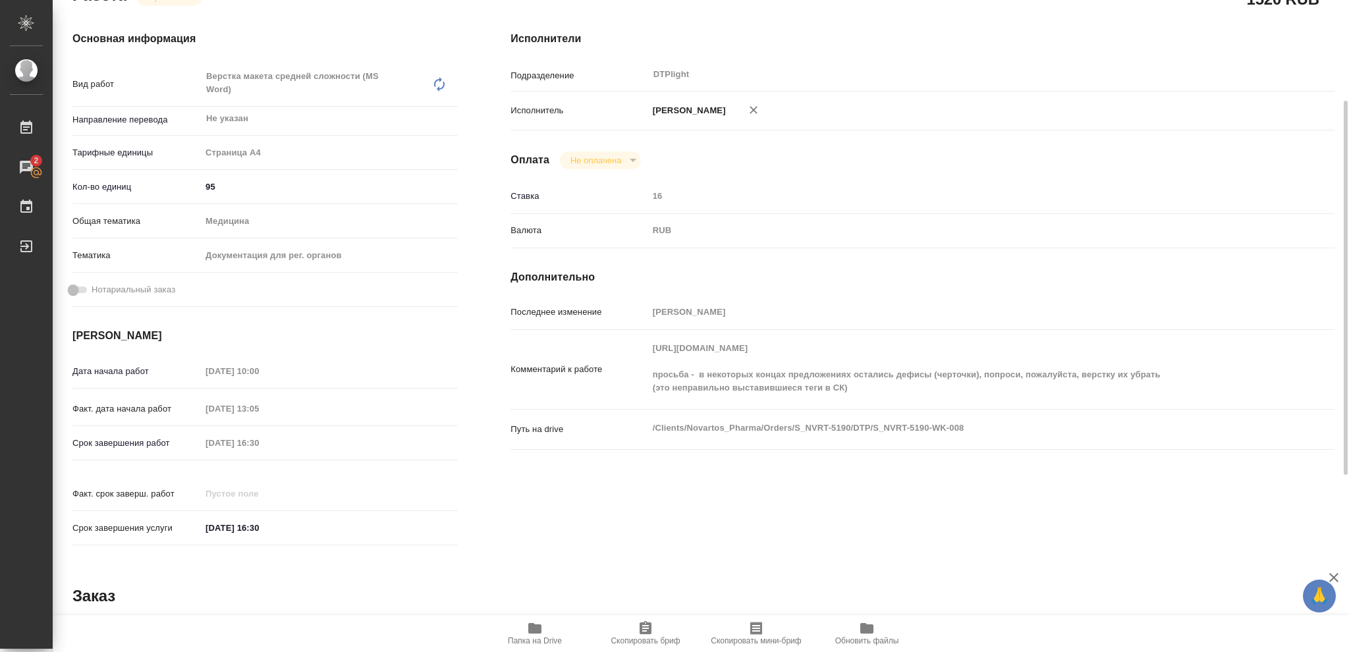
type textarea "x"
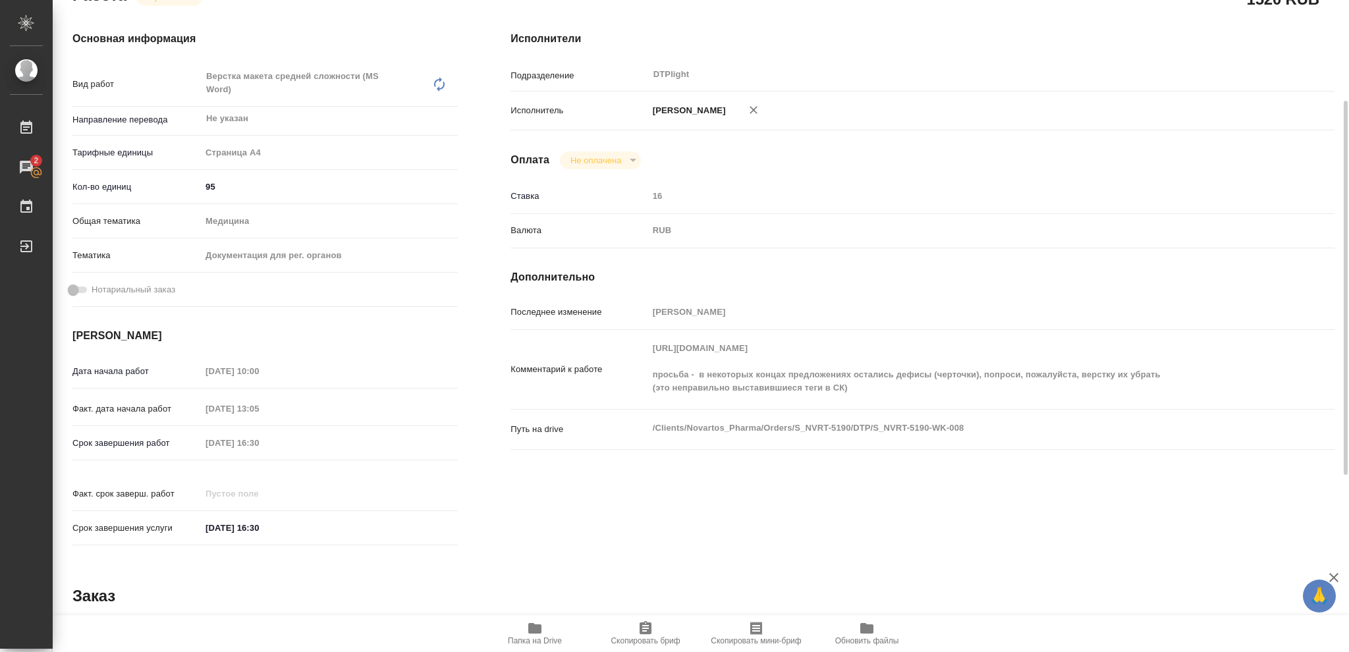
type textarea "x"
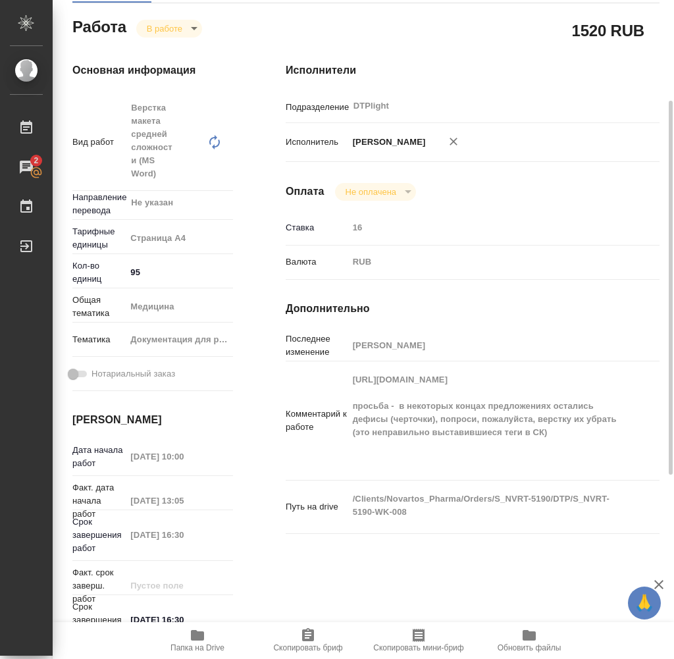
type textarea "x"
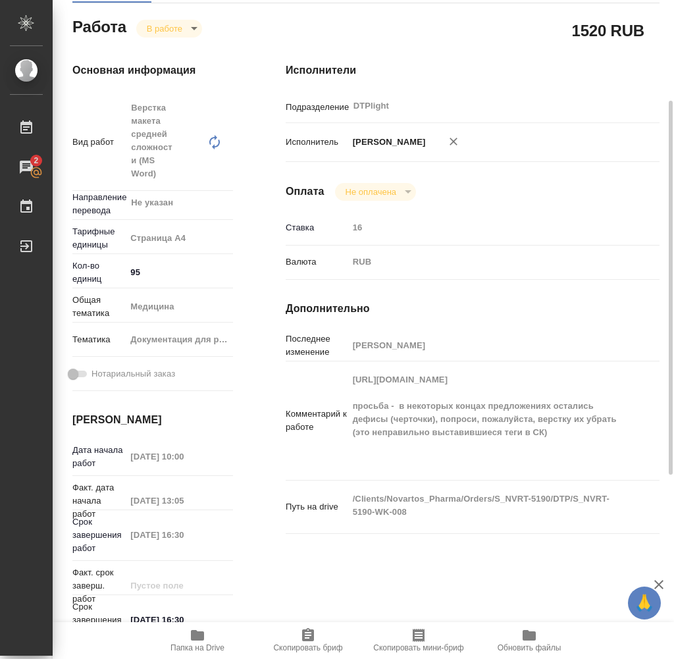
type textarea "x"
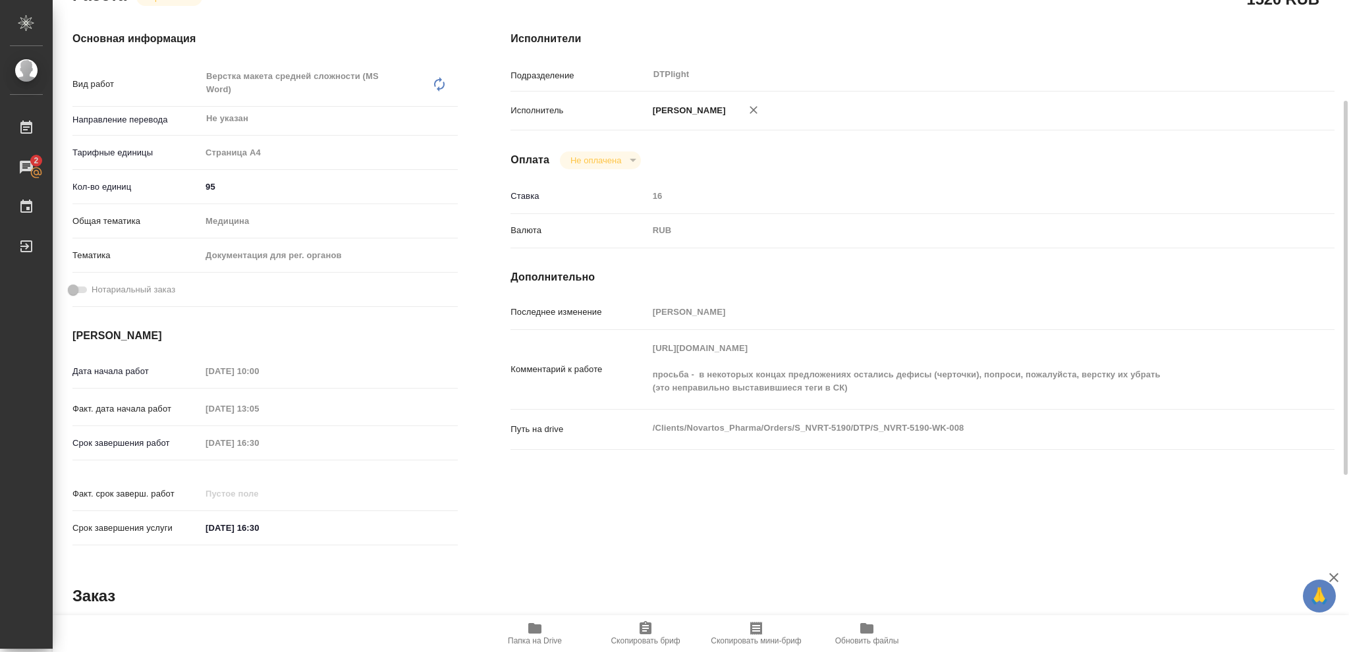
type textarea "x"
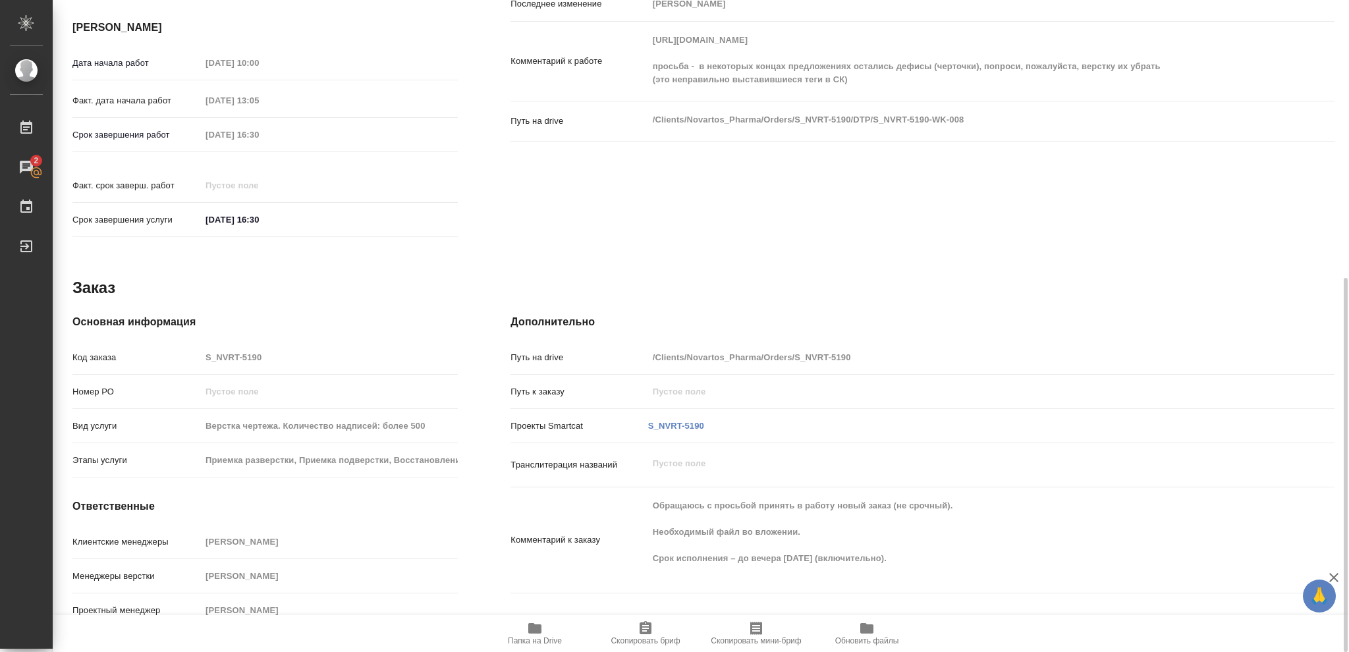
scroll to position [0, 0]
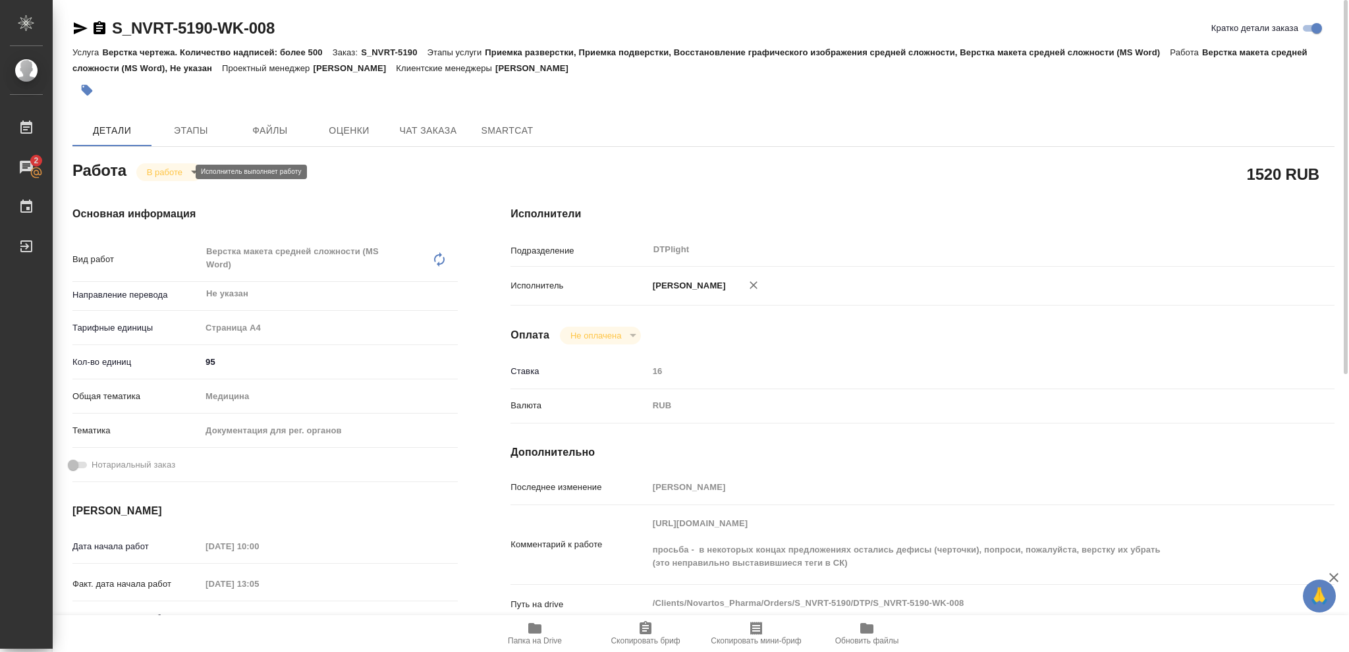
click at [183, 173] on body "🙏 .cls-1 fill:#fff; AWATERA Vasileva Olga Работы 2 Чаты График Выйти S_NVRT-519…" at bounding box center [674, 326] width 1349 height 652
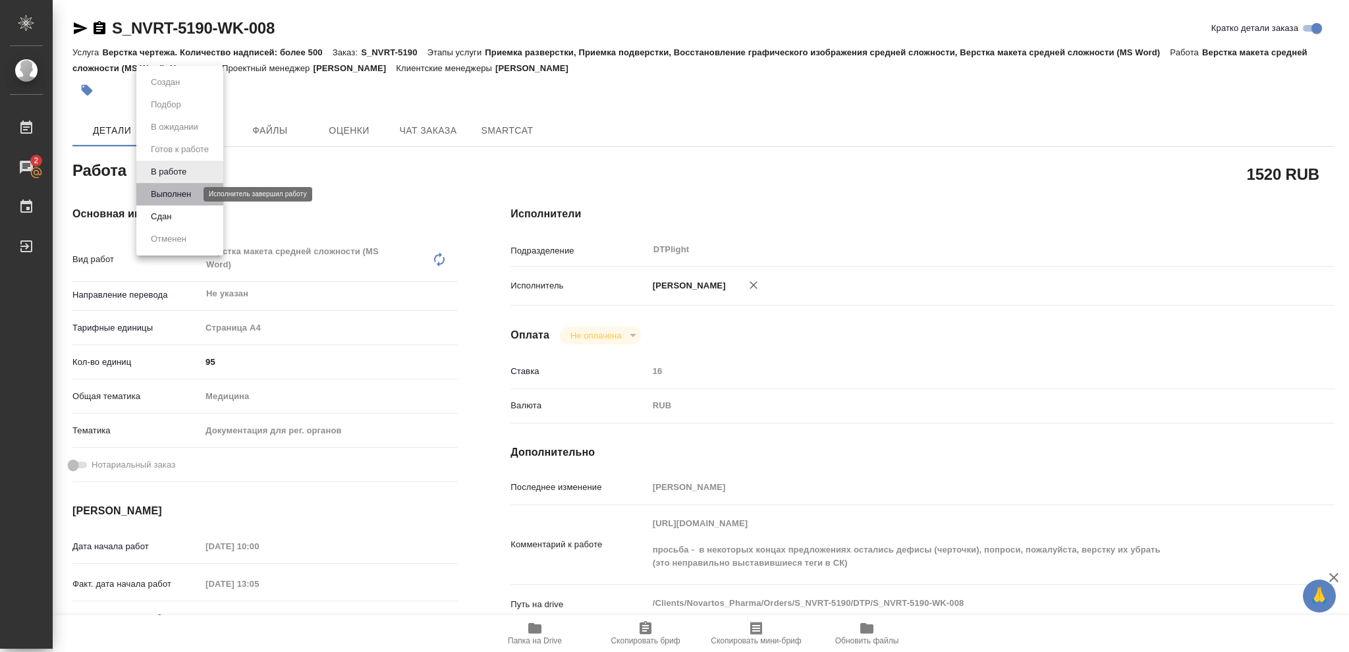
click at [183, 190] on button "Выполнен" at bounding box center [171, 194] width 48 height 14
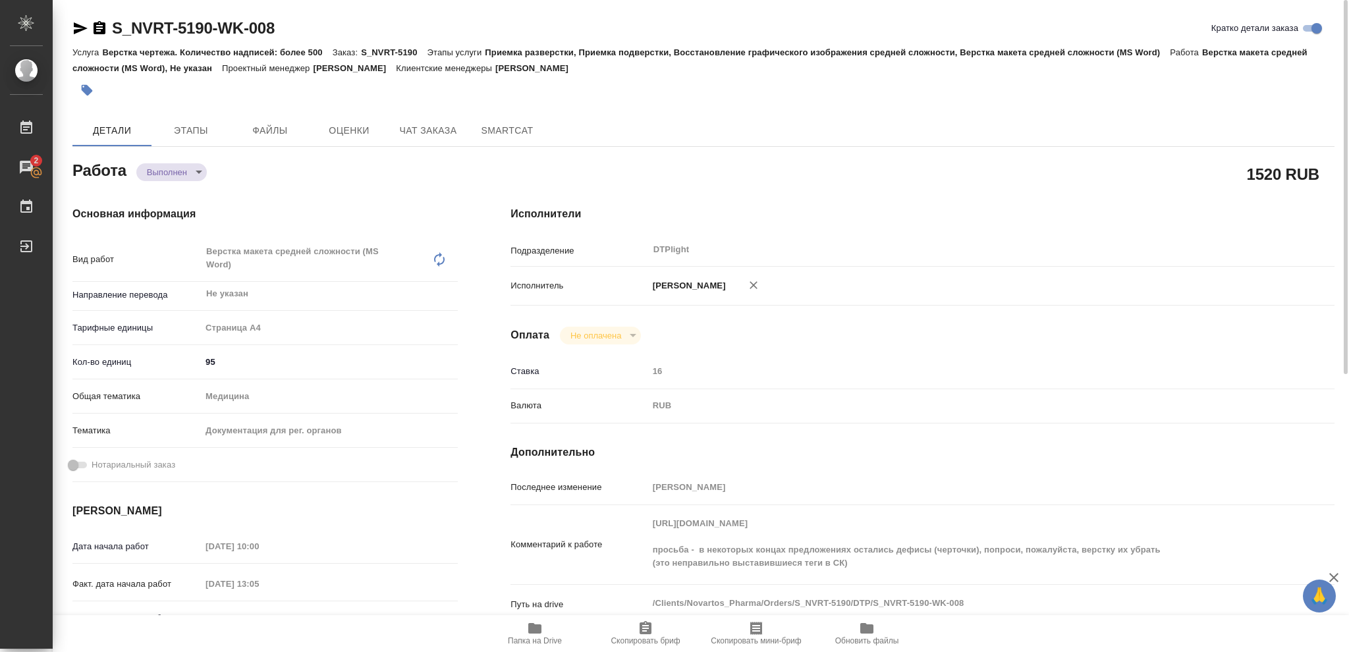
type textarea "x"
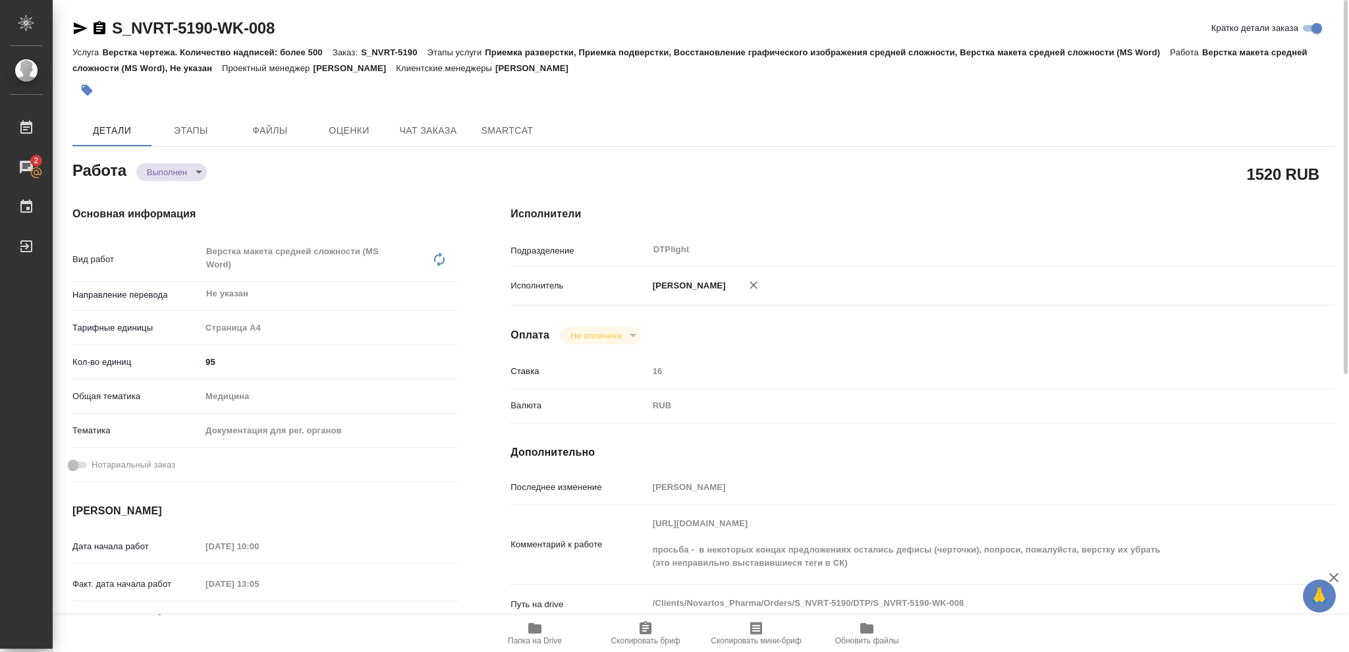
type textarea "x"
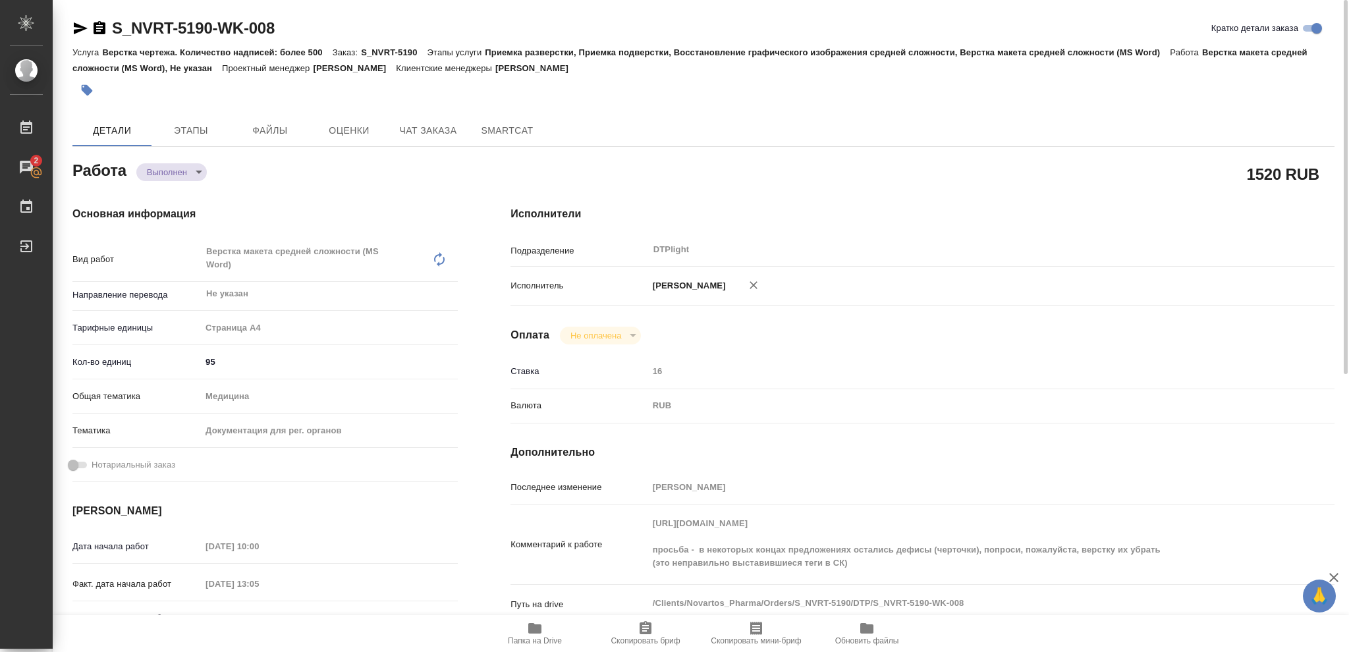
type textarea "x"
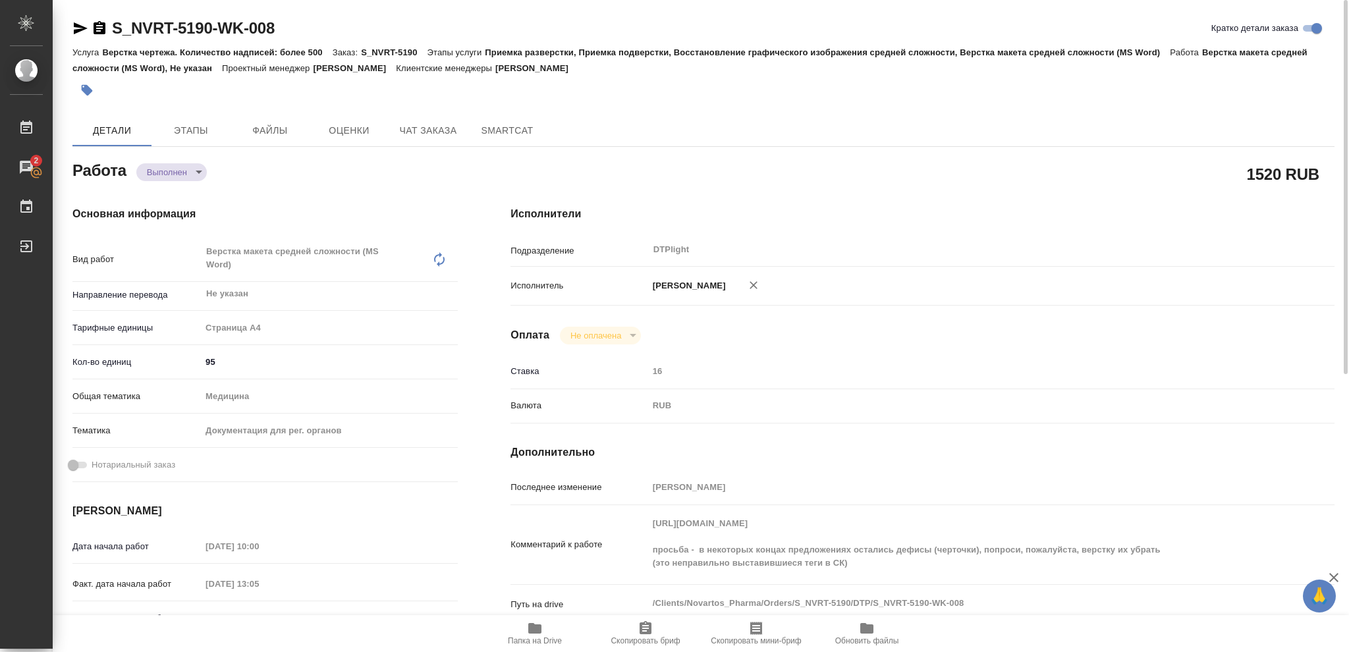
click at [74, 30] on icon "button" at bounding box center [81, 28] width 14 height 12
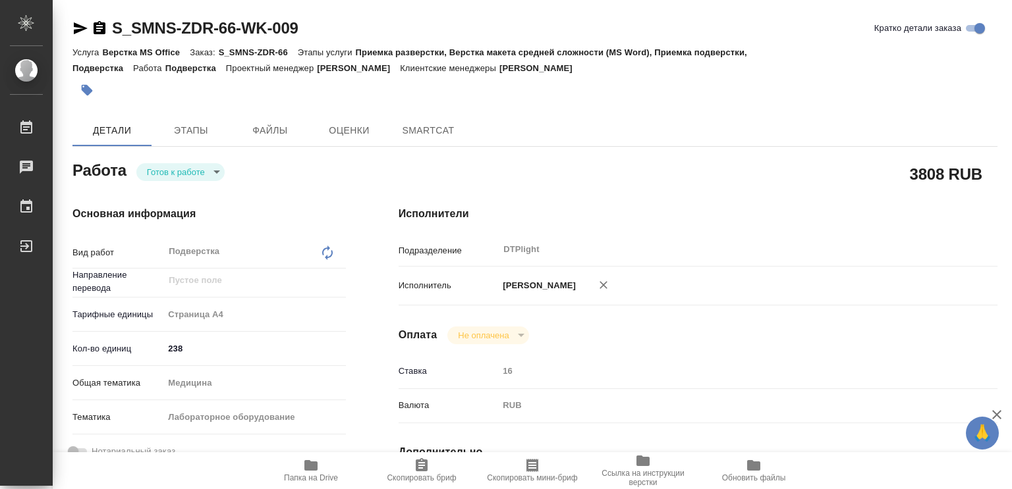
type textarea "x"
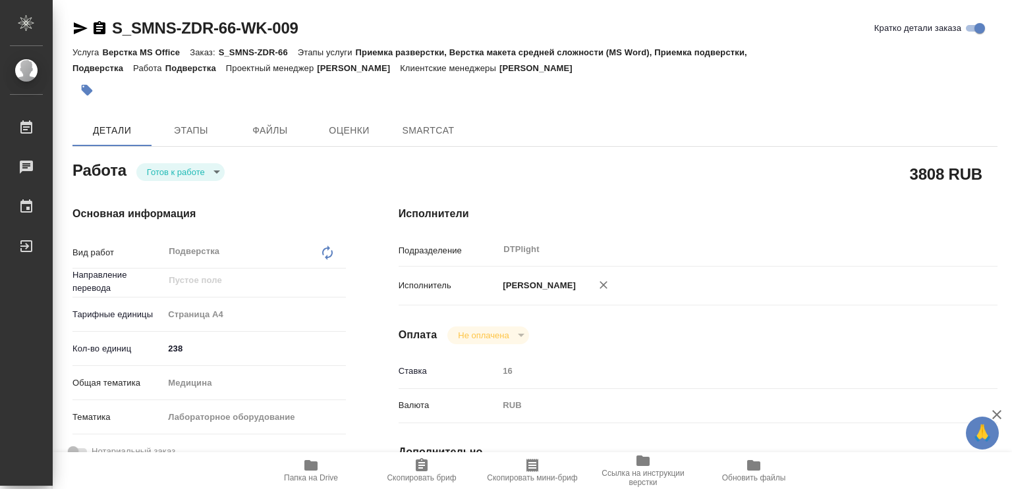
type textarea "x"
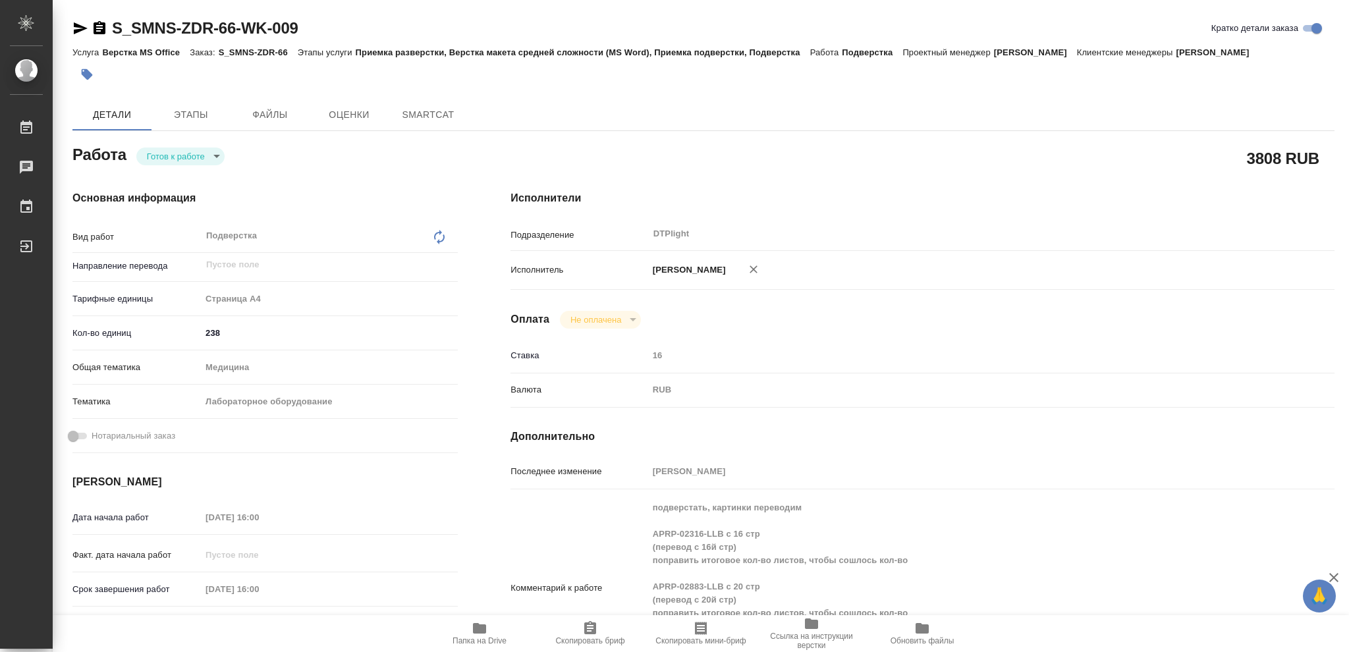
type textarea "x"
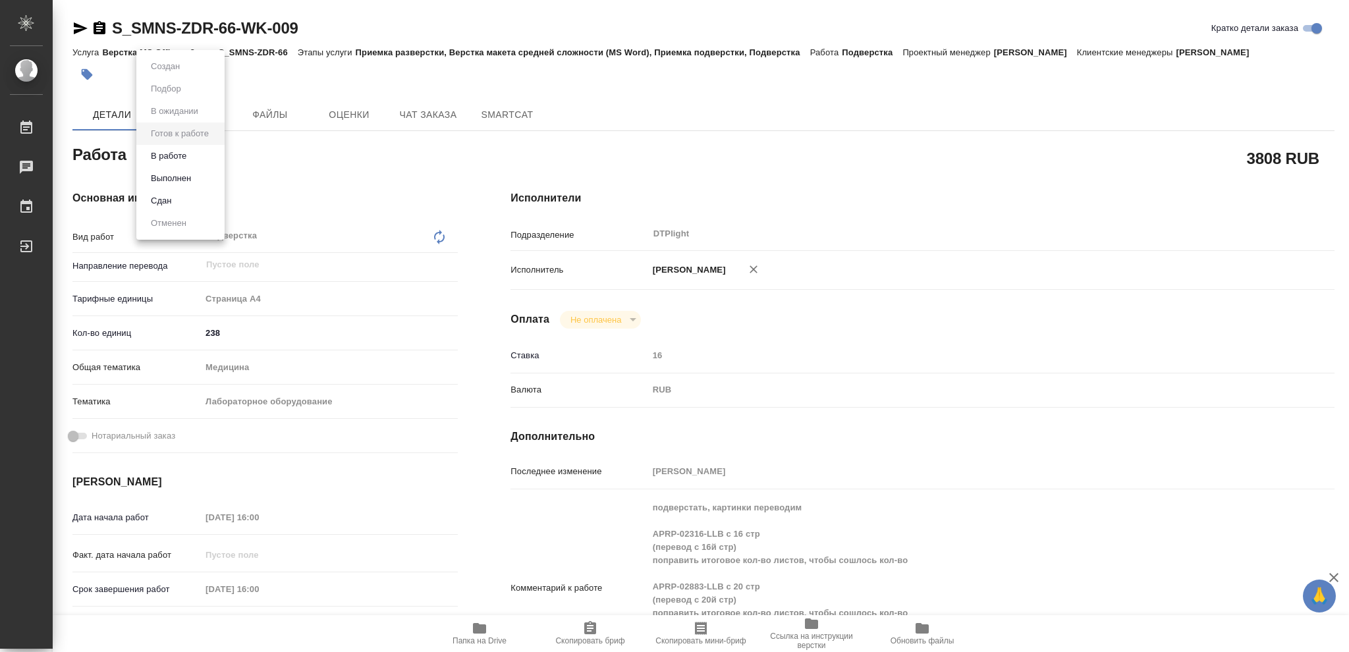
click at [217, 153] on body "🙏 .cls-1 fill:#fff; AWATERA [PERSON_NAME] Чаты График Выйти S_SMNS-ZDR-66-WK-00…" at bounding box center [674, 326] width 1349 height 652
type textarea "x"
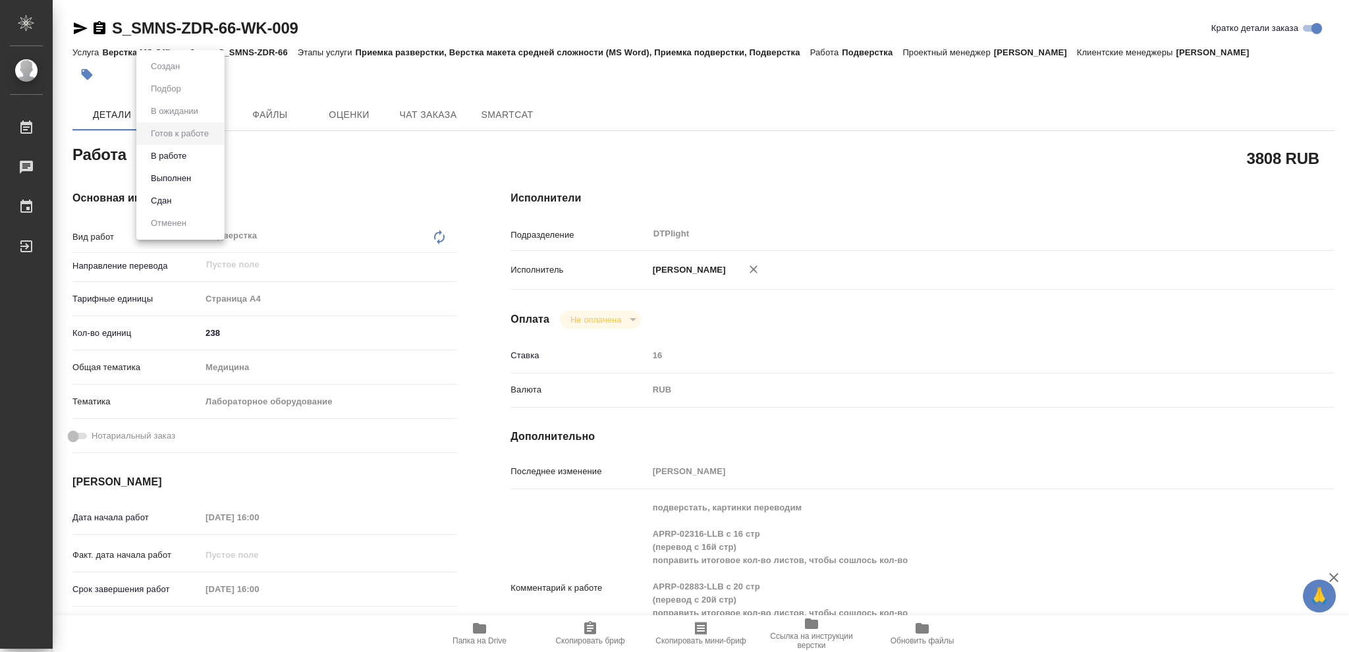
type textarea "x"
click at [182, 149] on button "В работе" at bounding box center [168, 156] width 43 height 14
type textarea "x"
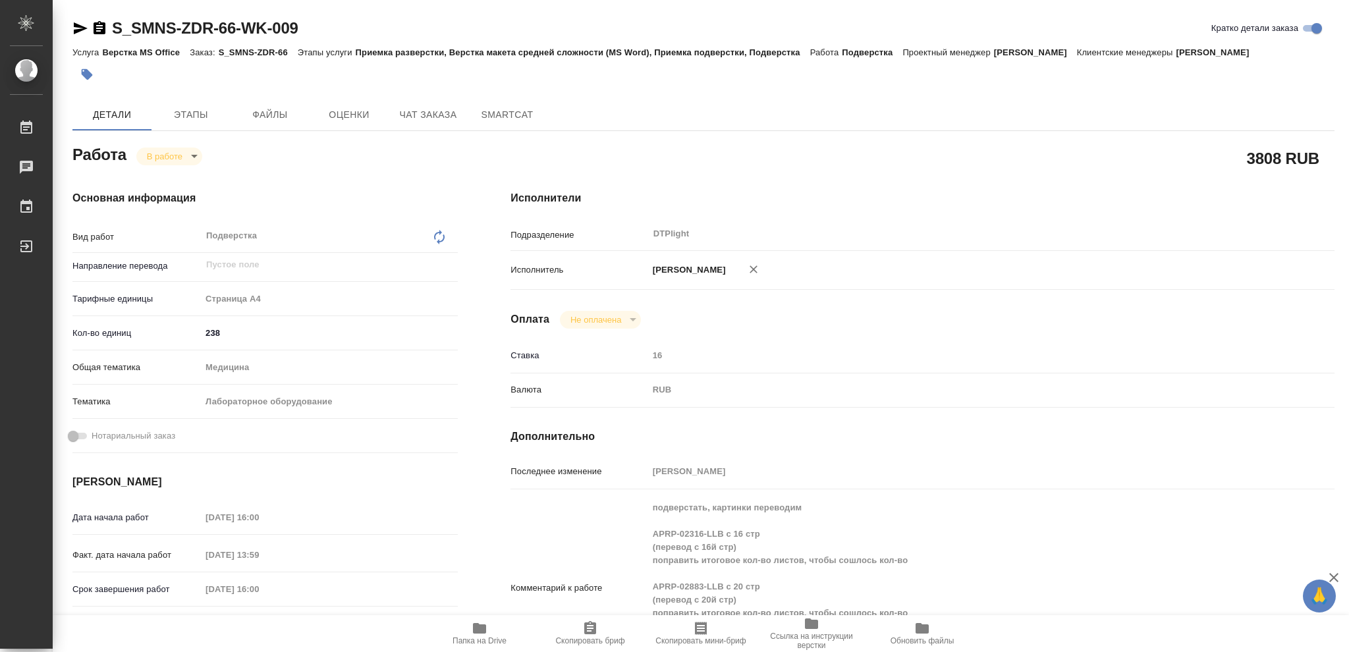
type textarea "x"
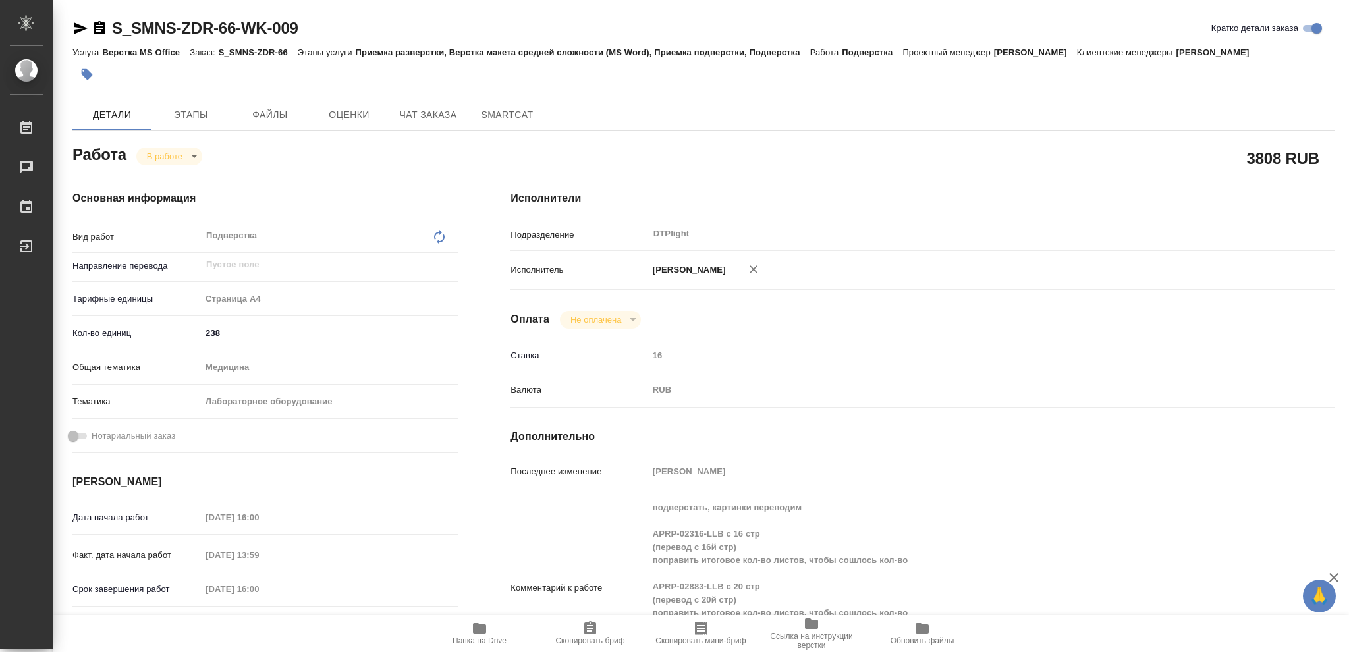
type textarea "x"
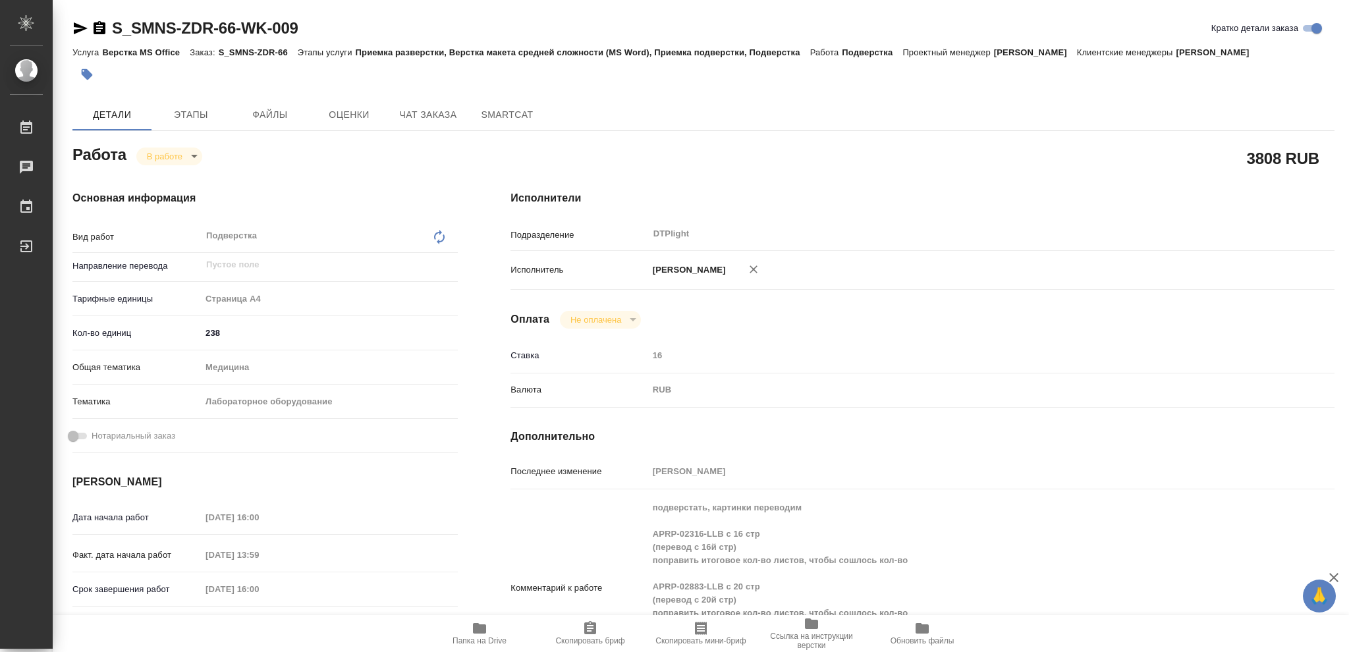
type textarea "x"
